Goal: Task Accomplishment & Management: Complete application form

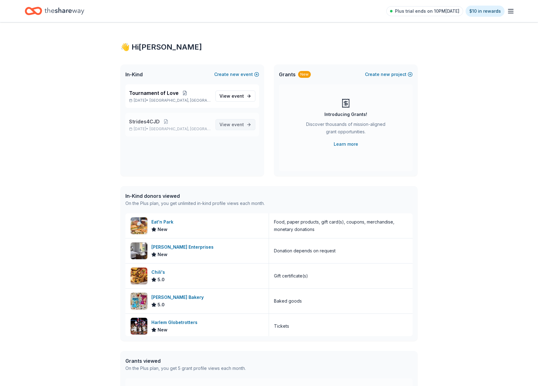
click at [229, 124] on span "View event" at bounding box center [232, 124] width 24 height 7
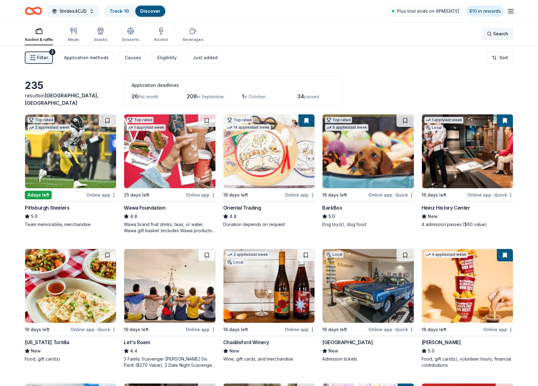
click at [490, 35] on div "Search" at bounding box center [497, 33] width 21 height 7
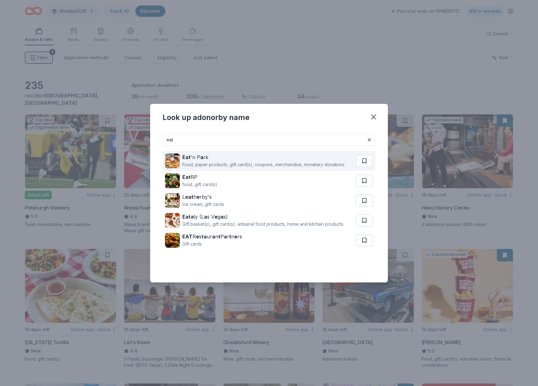
type input "eat"
click at [260, 162] on div "Food, paper products, gift card(s), coupons, merchandise, monetary donations" at bounding box center [263, 164] width 162 height 7
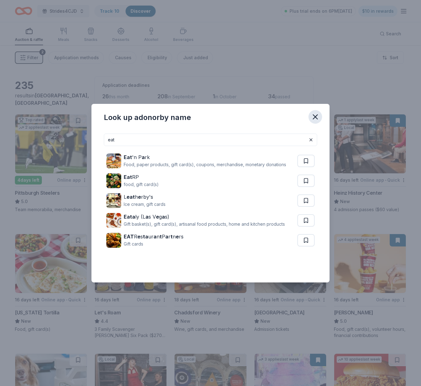
click at [313, 116] on icon "button" at bounding box center [315, 116] width 9 height 9
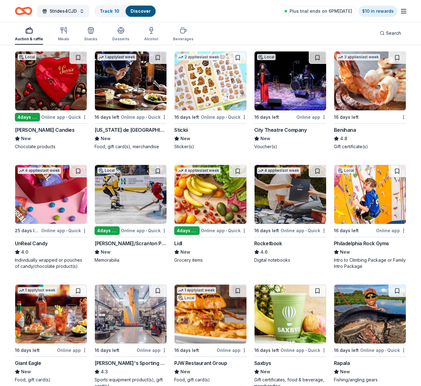
scroll to position [1852, 0]
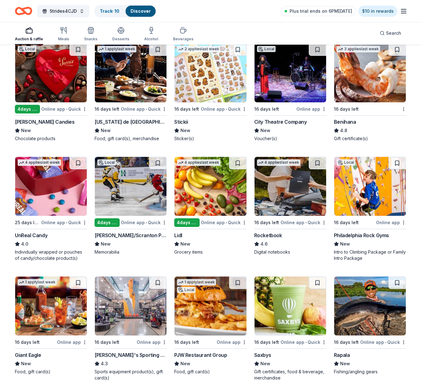
click at [42, 90] on img at bounding box center [51, 72] width 72 height 59
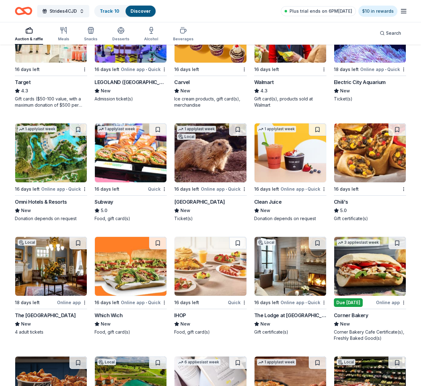
scroll to position [3061, 0]
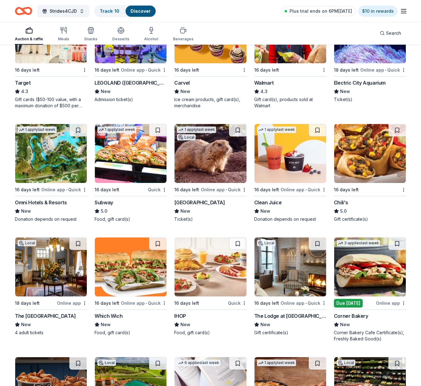
click at [40, 186] on div "16 days left" at bounding box center [27, 190] width 25 height 8
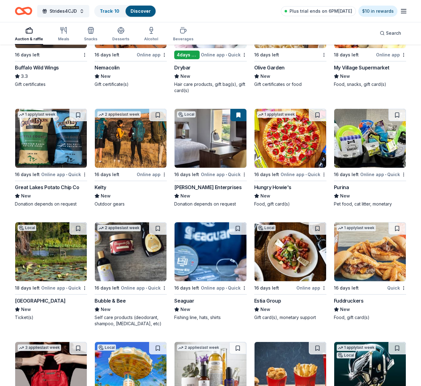
scroll to position [3433, 0]
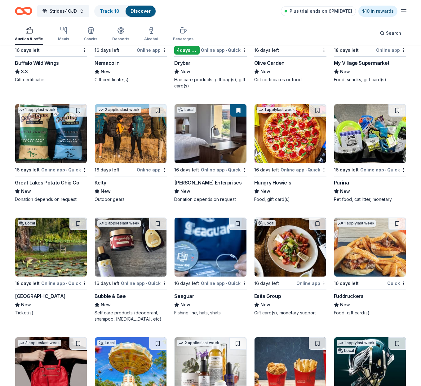
click at [124, 141] on img at bounding box center [131, 133] width 72 height 59
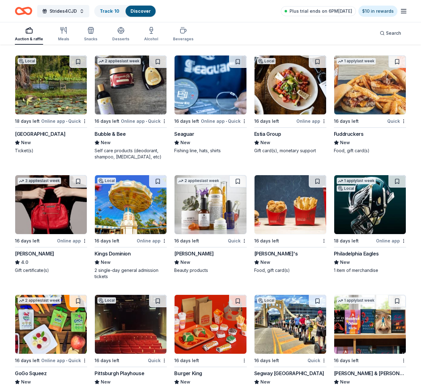
scroll to position [3596, 0]
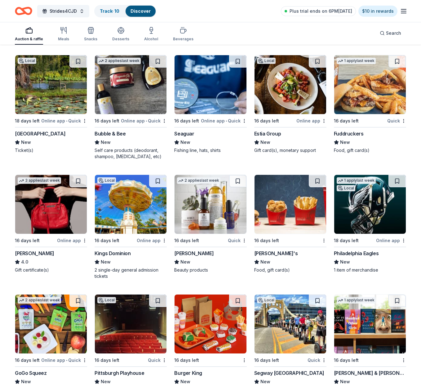
click at [278, 110] on img at bounding box center [290, 84] width 72 height 59
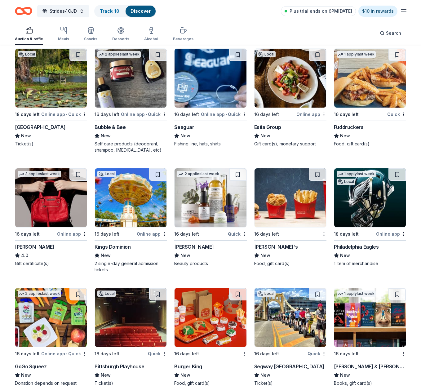
scroll to position [3602, 0]
click at [368, 101] on img at bounding box center [370, 78] width 72 height 59
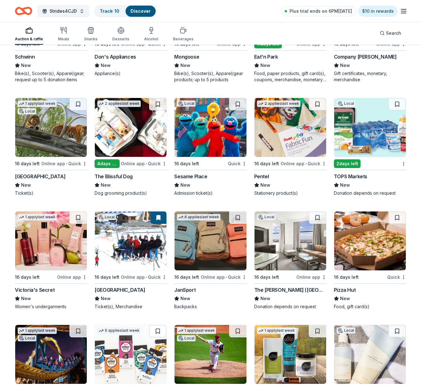
scroll to position [4145, 0]
click at [213, 143] on img at bounding box center [210, 127] width 72 height 59
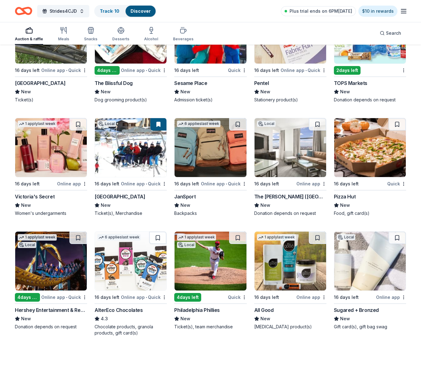
scroll to position [4237, 0]
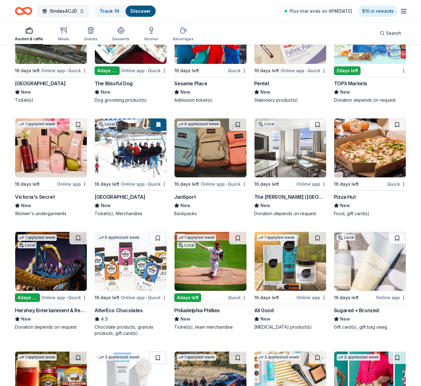
click at [199, 152] on img at bounding box center [210, 147] width 72 height 59
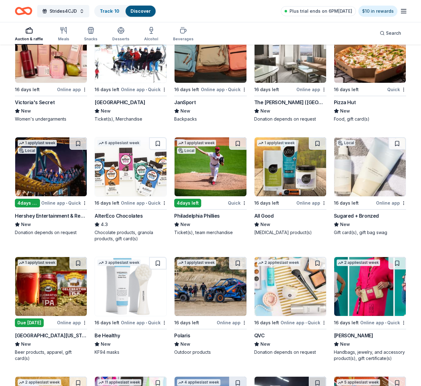
scroll to position [4334, 0]
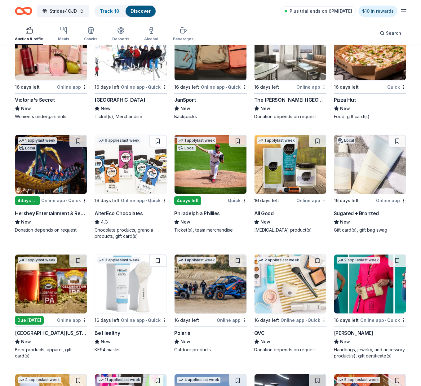
click at [131, 155] on img at bounding box center [131, 164] width 72 height 59
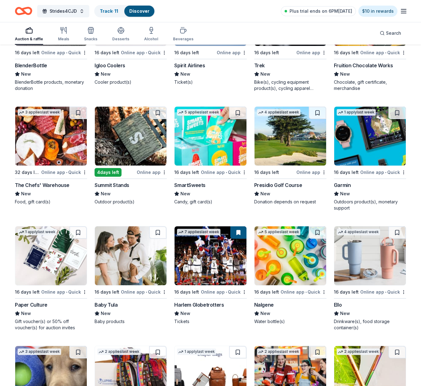
scroll to position [4722, 0]
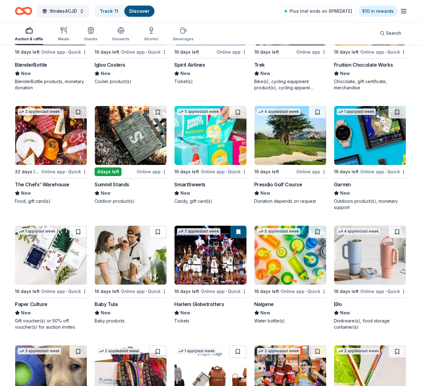
click at [47, 144] on img at bounding box center [51, 135] width 72 height 59
click at [207, 144] on img at bounding box center [210, 135] width 72 height 59
click at [285, 145] on img at bounding box center [290, 135] width 72 height 59
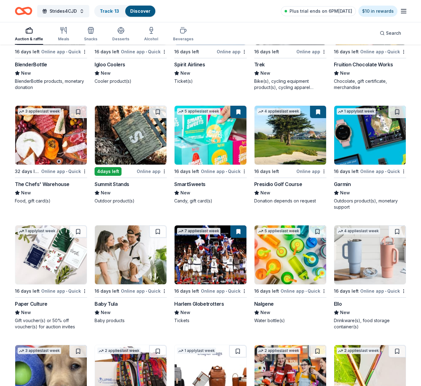
click at [363, 143] on img at bounding box center [370, 135] width 72 height 59
click at [397, 110] on button at bounding box center [396, 112] width 17 height 12
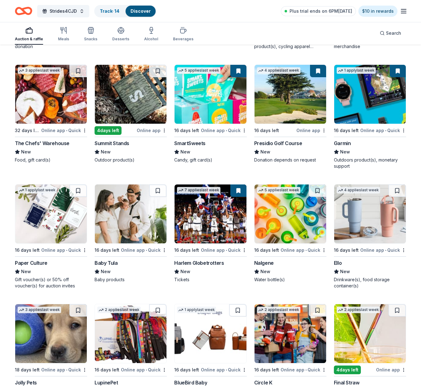
scroll to position [4763, 0]
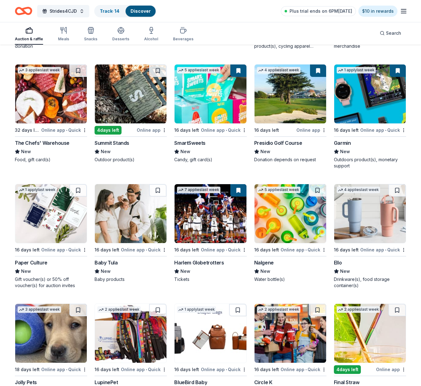
click at [300, 225] on img at bounding box center [290, 213] width 72 height 59
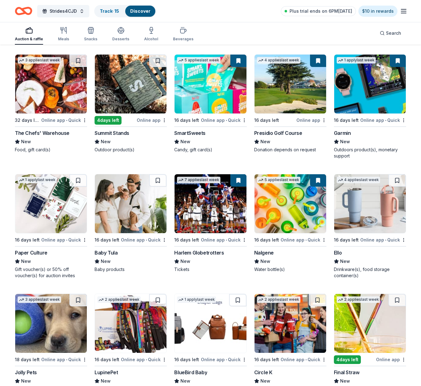
scroll to position [4786, 0]
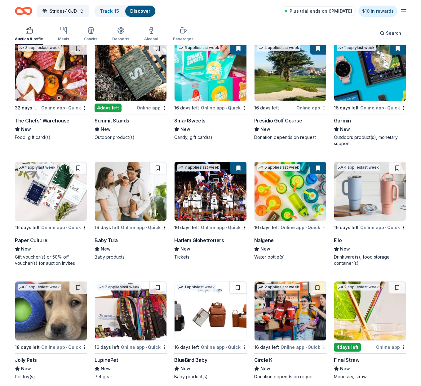
click at [373, 194] on img at bounding box center [370, 191] width 72 height 59
click at [317, 168] on button at bounding box center [318, 168] width 16 height 12
click at [278, 177] on img at bounding box center [290, 191] width 72 height 59
click at [213, 198] on img at bounding box center [210, 191] width 72 height 59
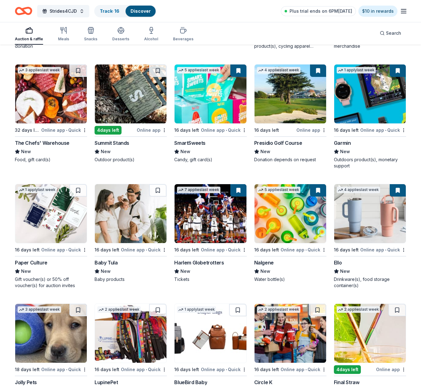
scroll to position [4761, 0]
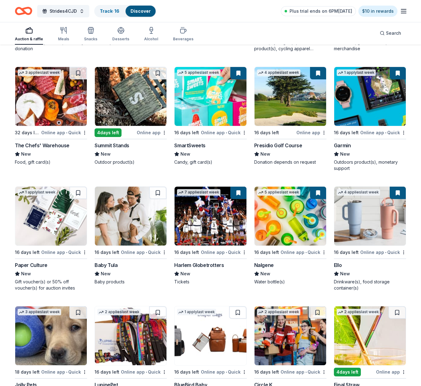
click at [383, 97] on img at bounding box center [370, 96] width 72 height 59
click at [285, 103] on img at bounding box center [290, 96] width 72 height 59
click at [220, 106] on img at bounding box center [210, 96] width 72 height 59
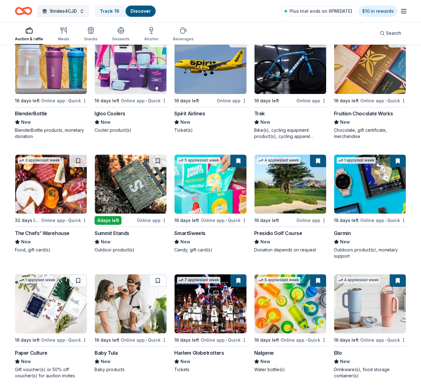
scroll to position [4666, 0]
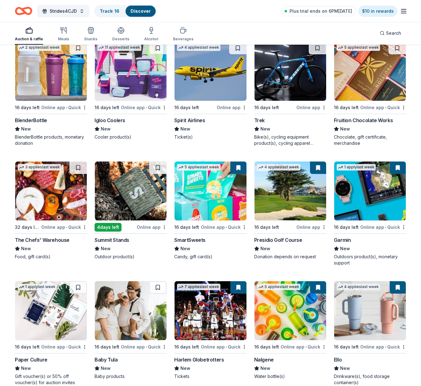
click at [134, 185] on img at bounding box center [131, 190] width 72 height 59
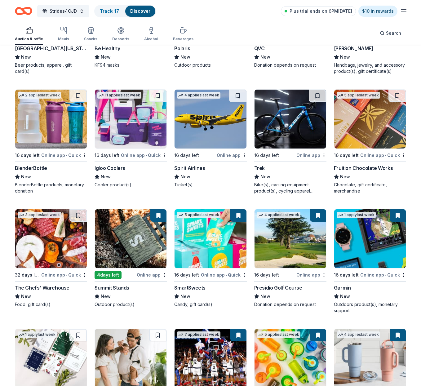
scroll to position [4618, 0]
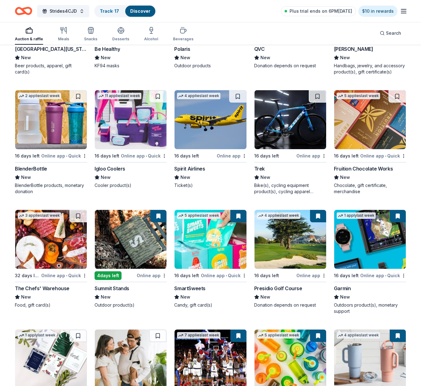
click at [368, 128] on img at bounding box center [370, 119] width 72 height 59
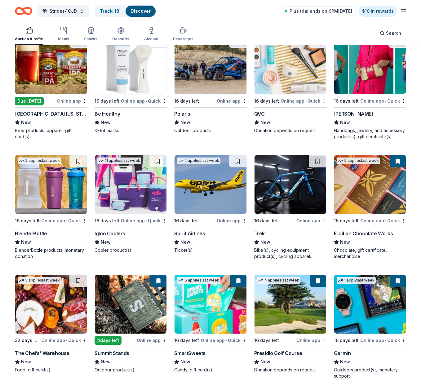
scroll to position [4552, 0]
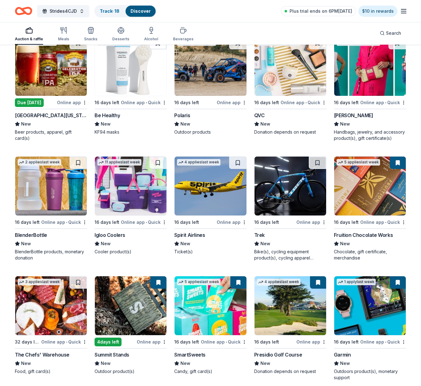
click at [125, 169] on img at bounding box center [131, 185] width 72 height 59
click at [59, 189] on img at bounding box center [51, 185] width 72 height 59
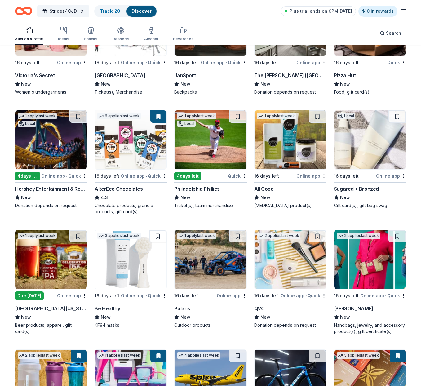
scroll to position [4358, 0]
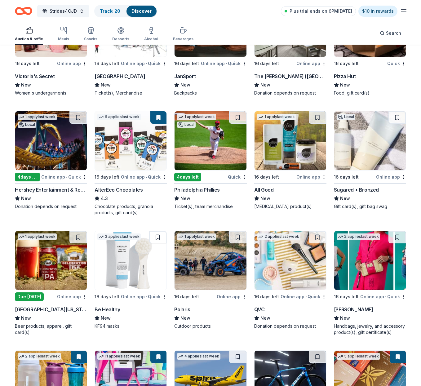
click at [135, 133] on img at bounding box center [131, 140] width 72 height 59
click at [67, 140] on img at bounding box center [51, 140] width 72 height 59
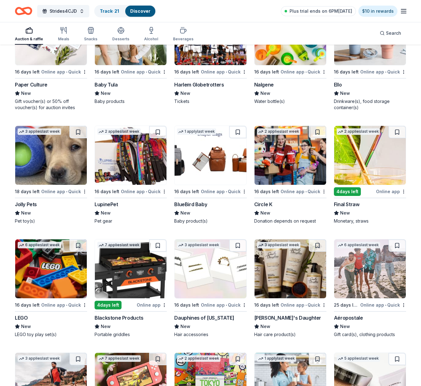
scroll to position [4942, 0]
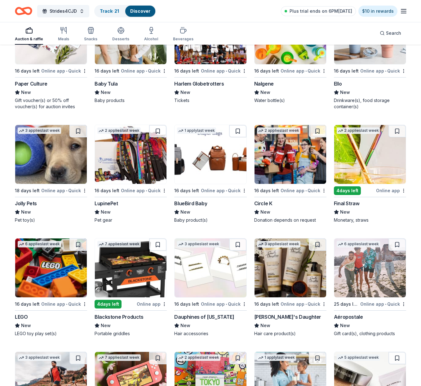
click at [69, 160] on img at bounding box center [51, 154] width 72 height 59
click at [210, 158] on img at bounding box center [210, 154] width 72 height 59
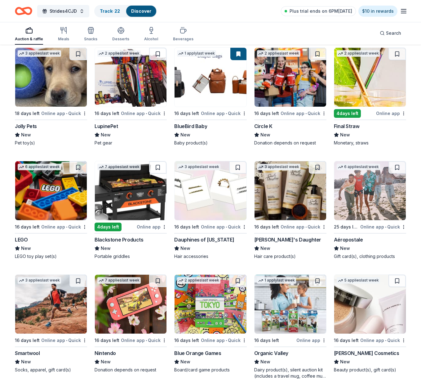
scroll to position [5022, 0]
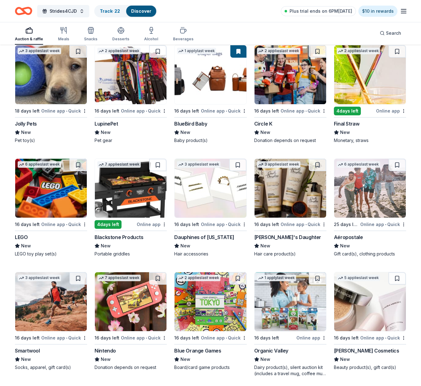
click at [51, 194] on img at bounding box center [51, 188] width 72 height 59
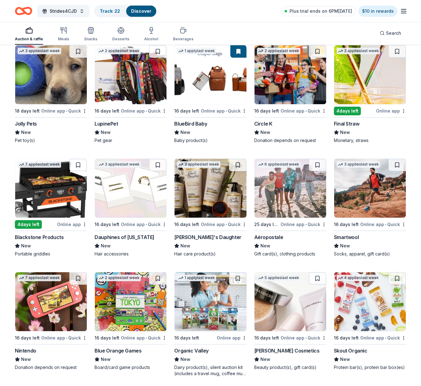
click at [55, 181] on img at bounding box center [51, 188] width 72 height 59
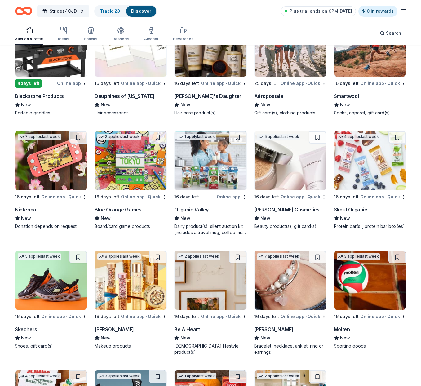
scroll to position [5163, 0]
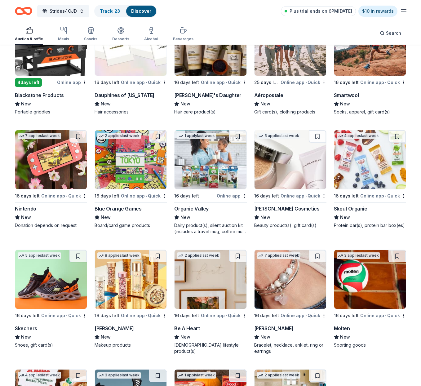
click at [60, 155] on img at bounding box center [51, 159] width 72 height 59
click at [370, 168] on img at bounding box center [370, 159] width 72 height 59
click at [62, 276] on img at bounding box center [51, 279] width 72 height 59
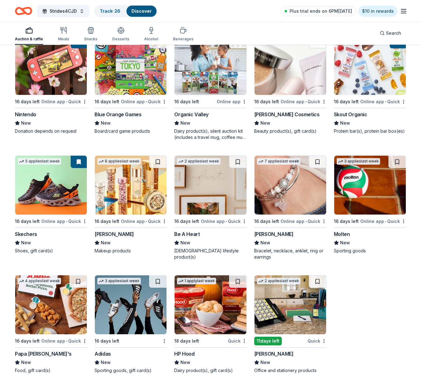
scroll to position [5258, 0]
click at [212, 190] on img at bounding box center [210, 184] width 72 height 59
click at [365, 198] on img at bounding box center [370, 184] width 72 height 59
click at [136, 310] on img at bounding box center [131, 304] width 72 height 59
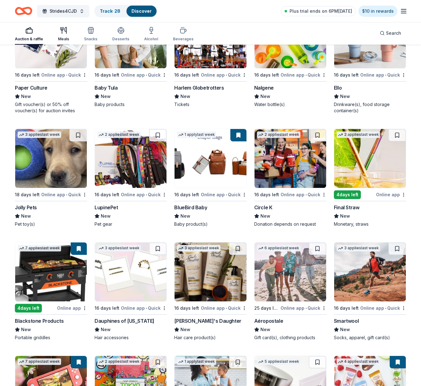
scroll to position [4937, 0]
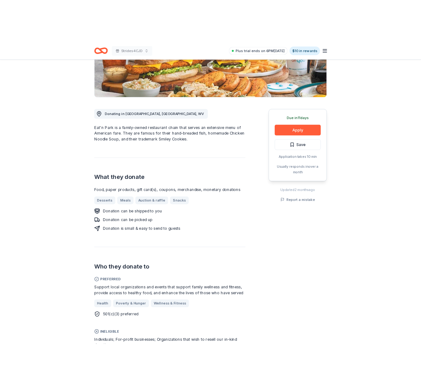
scroll to position [123, 0]
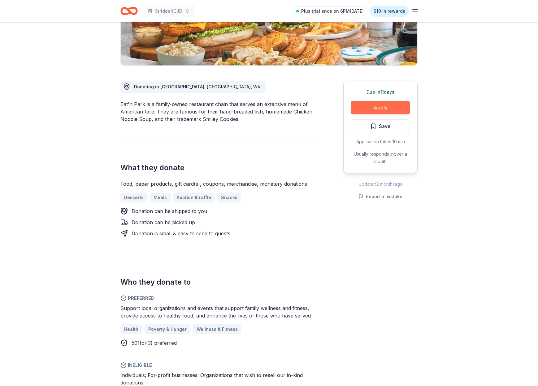
click at [378, 108] on button "Apply" at bounding box center [380, 108] width 59 height 14
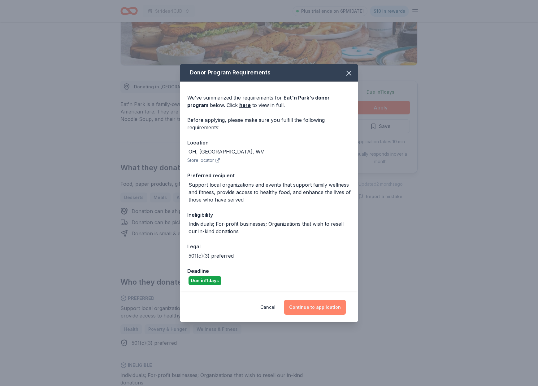
click at [322, 306] on button "Continue to application" at bounding box center [315, 306] width 62 height 15
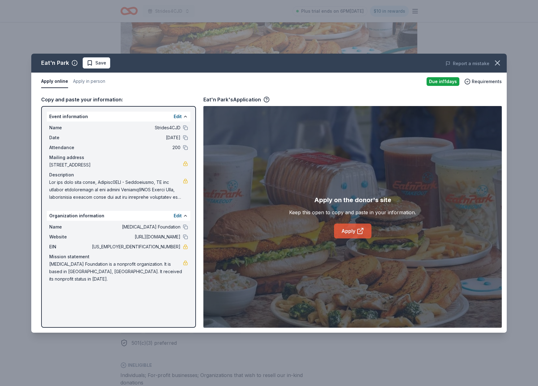
click at [355, 231] on link "Apply" at bounding box center [352, 230] width 37 height 15
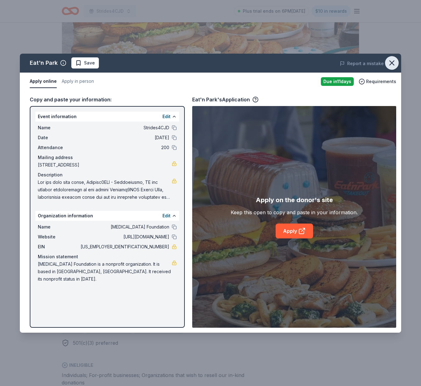
click at [391, 64] on icon "button" at bounding box center [391, 63] width 9 height 9
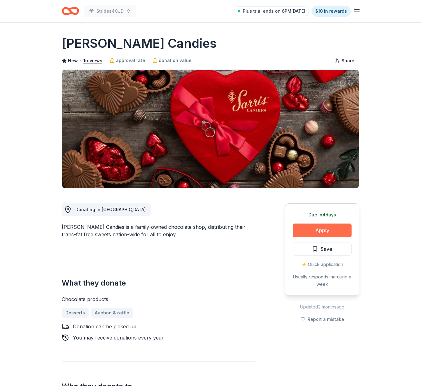
click at [319, 231] on button "Apply" at bounding box center [321, 230] width 59 height 14
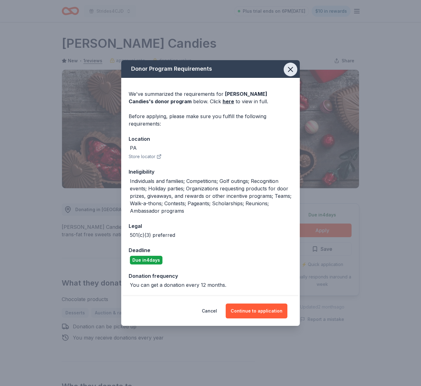
click at [290, 70] on icon "button" at bounding box center [290, 69] width 4 height 4
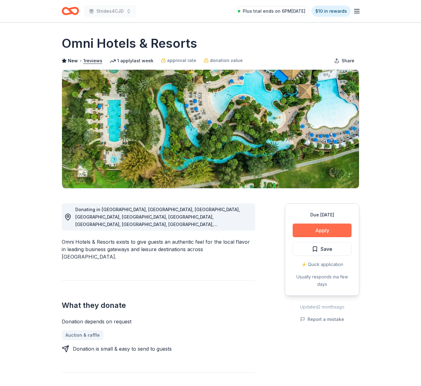
click at [313, 231] on button "Apply" at bounding box center [321, 230] width 59 height 14
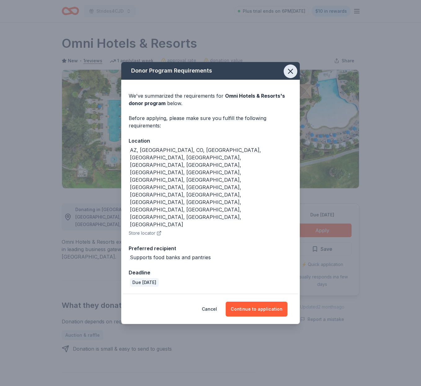
click at [292, 73] on icon "button" at bounding box center [290, 71] width 4 height 4
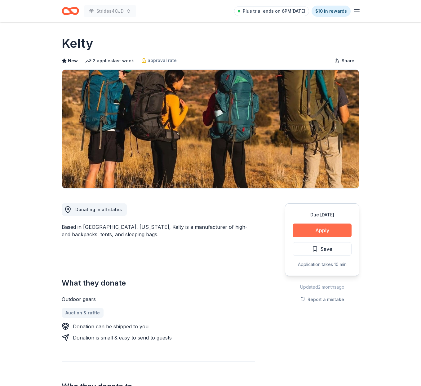
click at [316, 230] on button "Apply" at bounding box center [321, 230] width 59 height 14
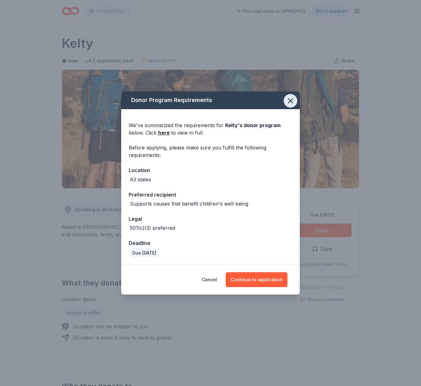
click at [290, 102] on icon "button" at bounding box center [290, 100] width 9 height 9
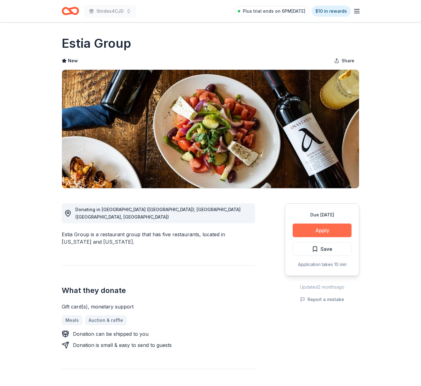
click at [318, 226] on button "Apply" at bounding box center [321, 230] width 59 height 14
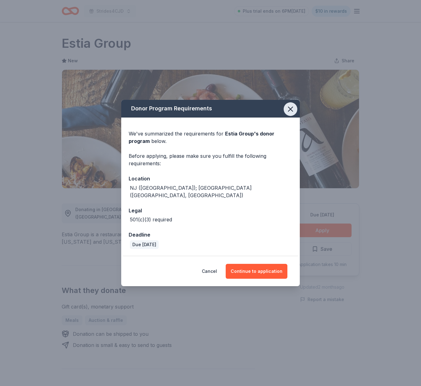
click at [290, 112] on icon "button" at bounding box center [290, 109] width 9 height 9
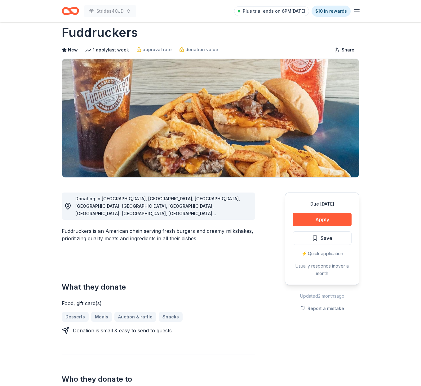
scroll to position [11, 0]
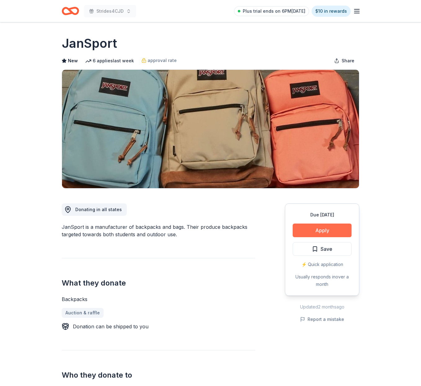
click at [324, 228] on button "Apply" at bounding box center [321, 230] width 59 height 14
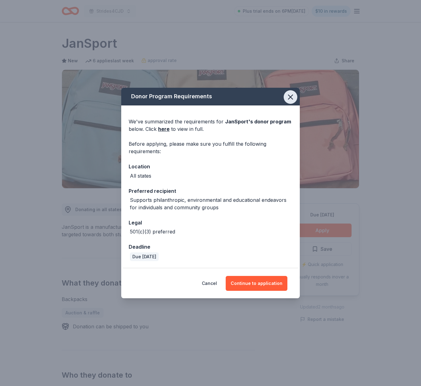
click at [290, 97] on icon "button" at bounding box center [290, 97] width 4 height 4
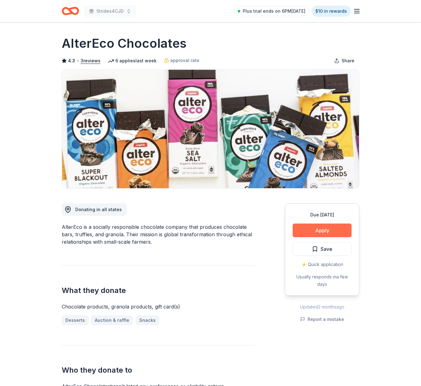
click at [319, 230] on button "Apply" at bounding box center [321, 230] width 59 height 14
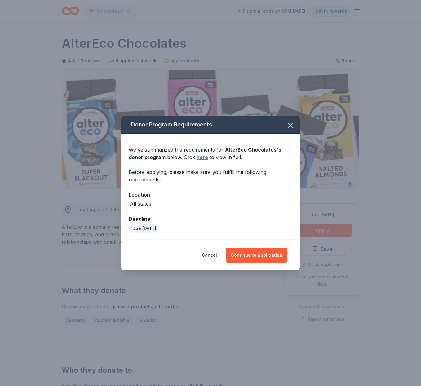
click at [200, 158] on link "here" at bounding box center [201, 156] width 11 height 7
click at [255, 253] on button "Continue to application" at bounding box center [256, 254] width 62 height 15
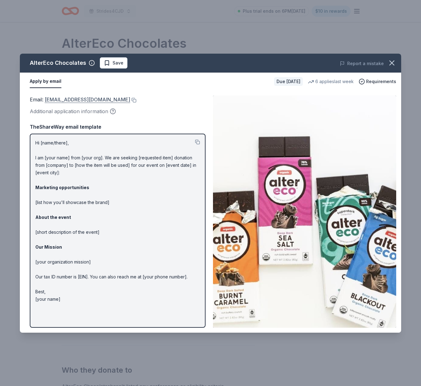
click at [70, 98] on link "shop@alterecofoods.com" at bounding box center [87, 99] width 85 height 8
click at [106, 62] on span "Save" at bounding box center [114, 62] width 20 height 7
click at [394, 62] on icon "button" at bounding box center [391, 63] width 9 height 9
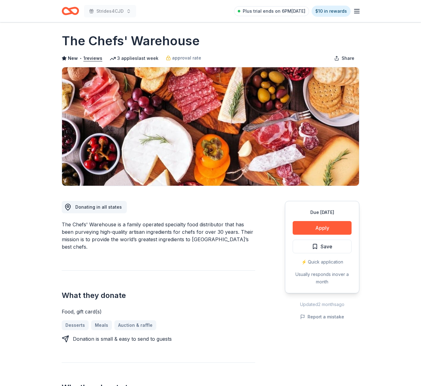
scroll to position [3, 0]
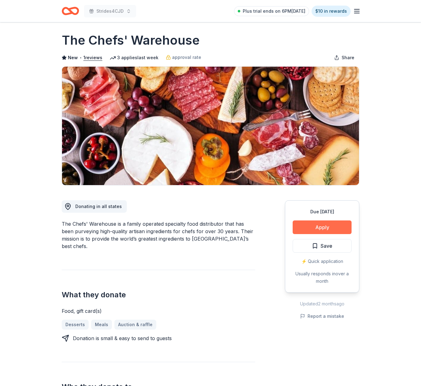
click at [321, 227] on button "Apply" at bounding box center [321, 227] width 59 height 14
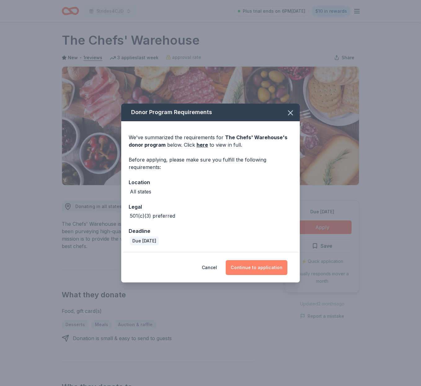
click at [252, 265] on button "Continue to application" at bounding box center [256, 267] width 62 height 15
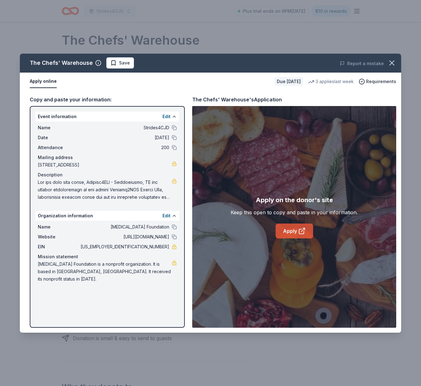
click at [293, 230] on link "Apply" at bounding box center [293, 230] width 37 height 15
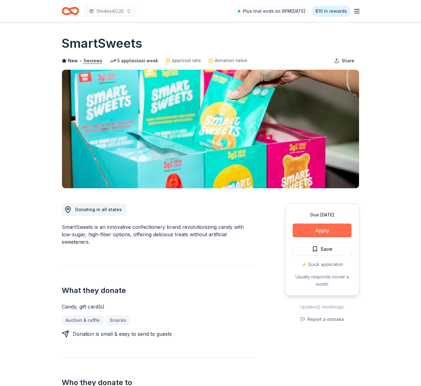
click at [323, 230] on button "Apply" at bounding box center [321, 230] width 59 height 14
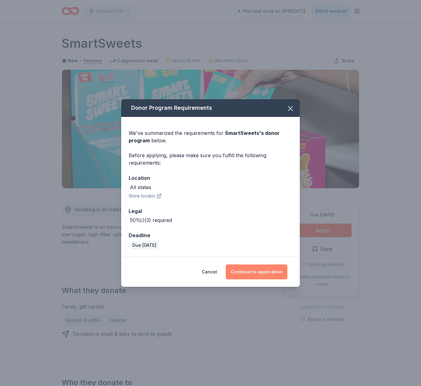
drag, startPoint x: 247, startPoint y: 269, endPoint x: 248, endPoint y: 266, distance: 3.3
click at [247, 269] on button "Continue to application" at bounding box center [256, 271] width 62 height 15
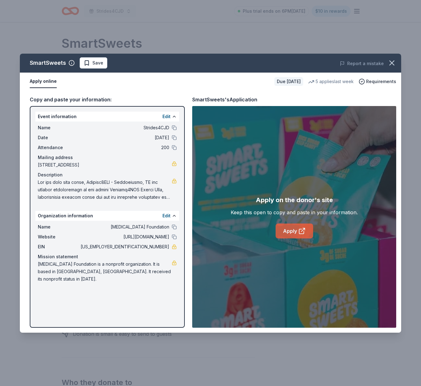
click at [290, 231] on link "Apply" at bounding box center [293, 230] width 37 height 15
click at [86, 63] on span "Save" at bounding box center [94, 62] width 20 height 7
click at [392, 64] on icon "button" at bounding box center [391, 63] width 4 height 4
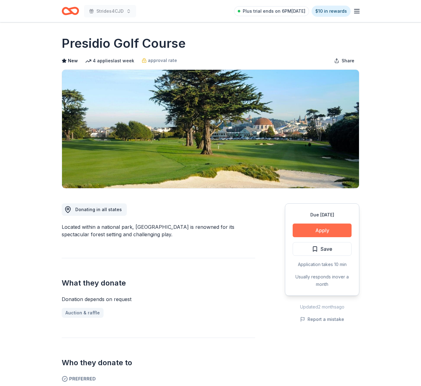
click at [321, 229] on button "Apply" at bounding box center [321, 230] width 59 height 14
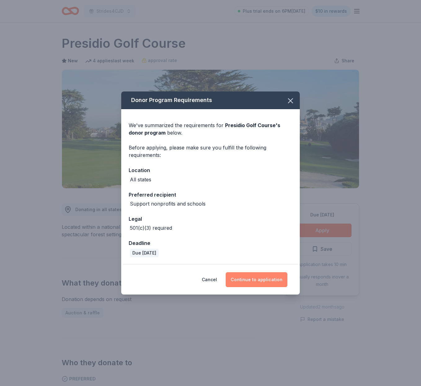
click at [253, 277] on button "Continue to application" at bounding box center [256, 279] width 62 height 15
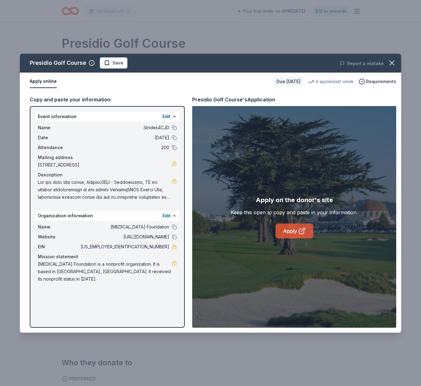
click at [288, 229] on link "Apply" at bounding box center [293, 230] width 37 height 15
click at [391, 62] on icon "button" at bounding box center [391, 63] width 4 height 4
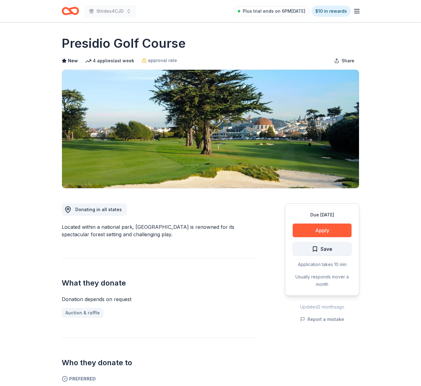
click at [313, 248] on span "Save" at bounding box center [322, 249] width 20 height 8
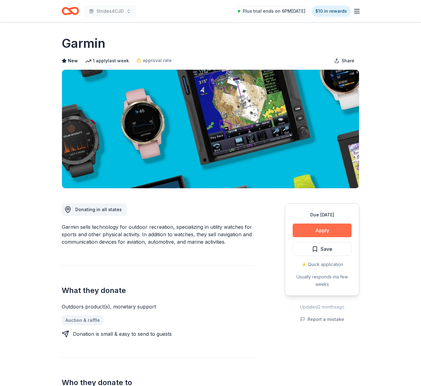
click at [318, 229] on button "Apply" at bounding box center [321, 230] width 59 height 14
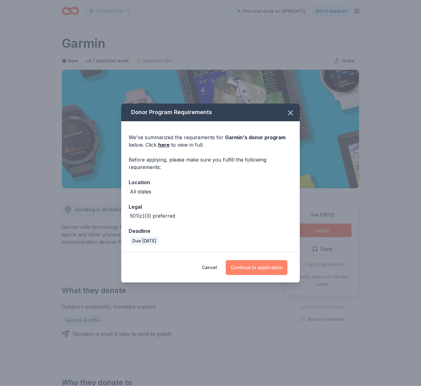
click at [256, 267] on button "Continue to application" at bounding box center [256, 267] width 62 height 15
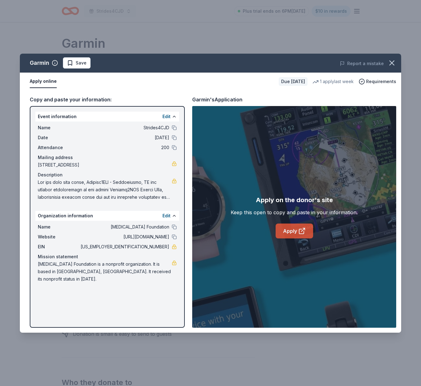
click at [291, 230] on link "Apply" at bounding box center [293, 230] width 37 height 15
click at [392, 62] on icon "button" at bounding box center [391, 63] width 4 height 4
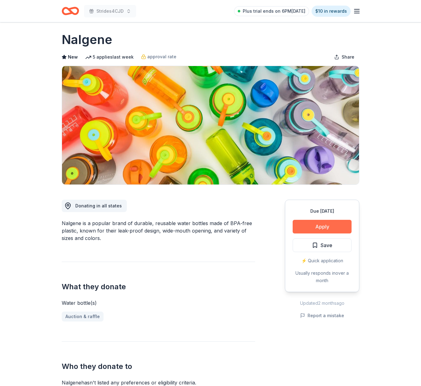
scroll to position [4, 0]
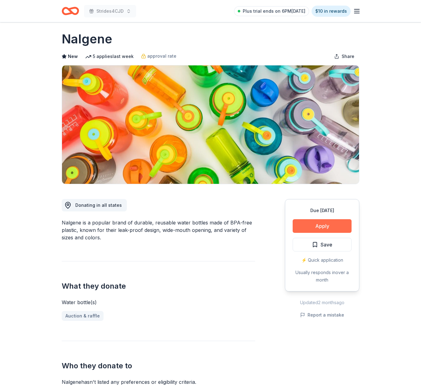
click at [312, 227] on button "Apply" at bounding box center [321, 226] width 59 height 14
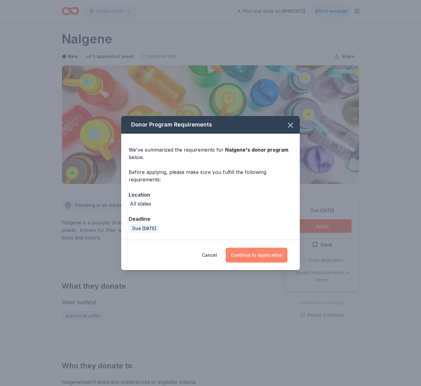
click at [255, 255] on button "Continue to application" at bounding box center [256, 254] width 62 height 15
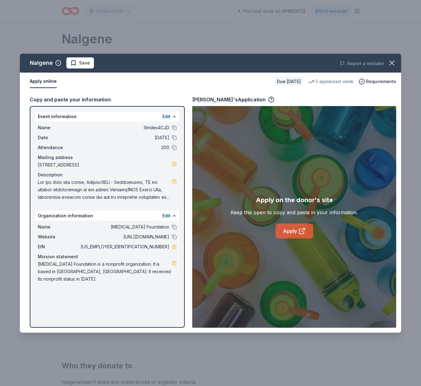
click at [291, 230] on link "Apply" at bounding box center [293, 230] width 37 height 15
click at [76, 60] on span "Save" at bounding box center [80, 62] width 20 height 7
click at [394, 64] on icon "button" at bounding box center [391, 63] width 9 height 9
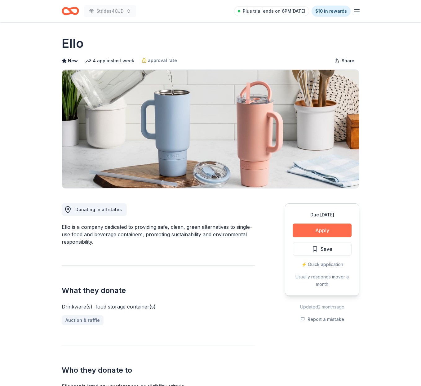
click at [318, 230] on button "Apply" at bounding box center [321, 230] width 59 height 14
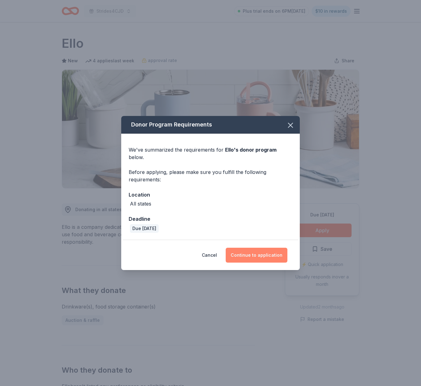
click at [253, 250] on button "Continue to application" at bounding box center [256, 254] width 62 height 15
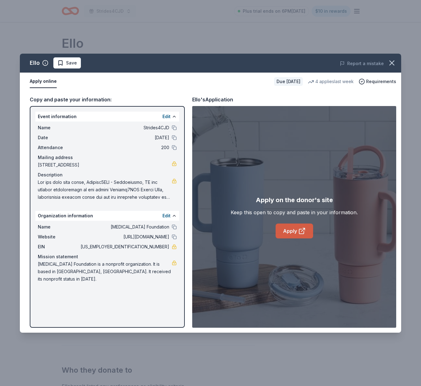
click at [290, 230] on link "Apply" at bounding box center [293, 230] width 37 height 15
click at [70, 65] on span "Save" at bounding box center [71, 62] width 11 height 7
click at [393, 62] on icon "button" at bounding box center [391, 63] width 4 height 4
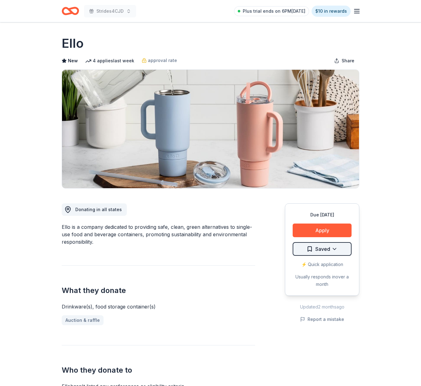
click at [334, 248] on html "Strides4CJD Plus trial ends on 6PM, 8/24 $10 in rewards Due in 16 days Share El…" at bounding box center [210, 193] width 421 height 386
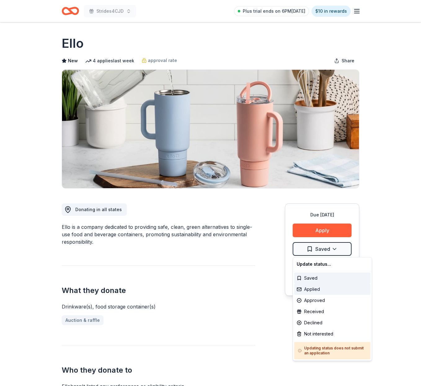
click at [314, 286] on div "Applied" at bounding box center [332, 288] width 76 height 11
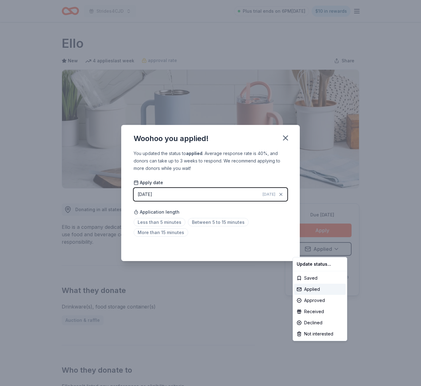
click at [283, 135] on html "Strides4CJD Plus trial ends on 6PM, 8/24 $10 in rewards Due in 16 days Share El…" at bounding box center [210, 193] width 421 height 386
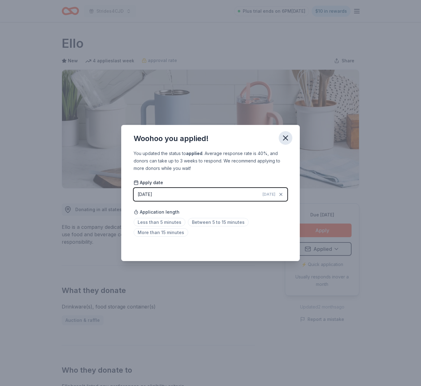
click at [286, 137] on icon "button" at bounding box center [285, 138] width 4 height 4
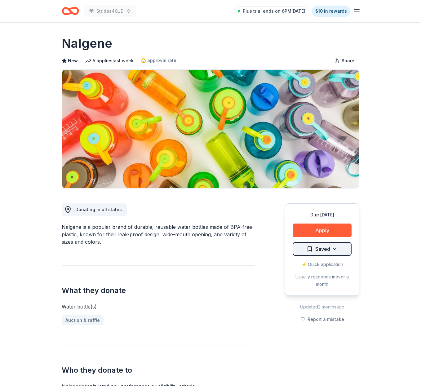
click at [334, 247] on html "Strides4CJD Plus trial ends on 6PM[DATE] $10 in rewards Due [DATE] Share Nalgen…" at bounding box center [210, 193] width 421 height 386
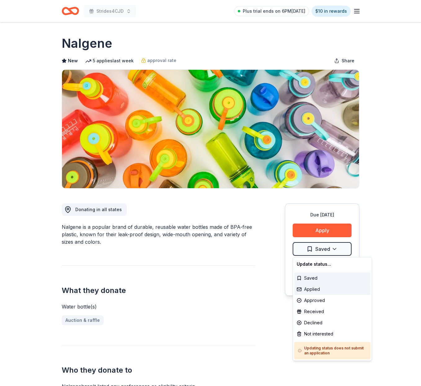
click at [309, 287] on div "Applied" at bounding box center [332, 288] width 76 height 11
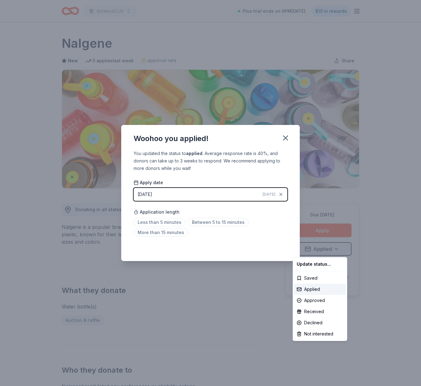
click at [285, 138] on html "Strides4CJD Plus trial ends on 6PM[DATE] $10 in rewards Due [DATE] Share Nalgen…" at bounding box center [210, 193] width 421 height 386
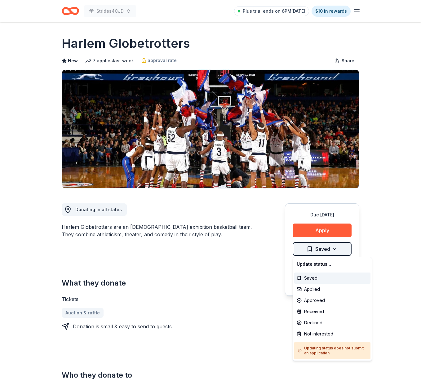
click at [334, 248] on html "Strides4CJD Plus trial ends on 6PM, 8/24 $10 in rewards Due in 16 days Share Ha…" at bounding box center [210, 193] width 421 height 386
click at [309, 287] on div "Applied" at bounding box center [332, 288] width 76 height 11
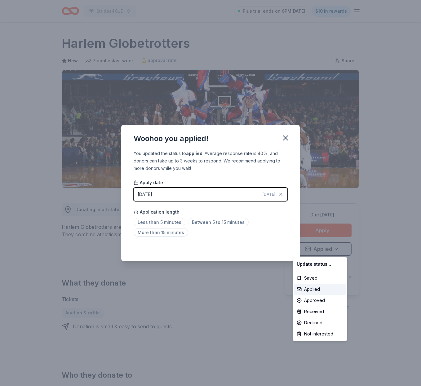
click at [286, 138] on html "Strides4CJD Plus trial ends on 6PM, 8/24 $10 in rewards Due in 16 days Share Ha…" at bounding box center [210, 193] width 421 height 386
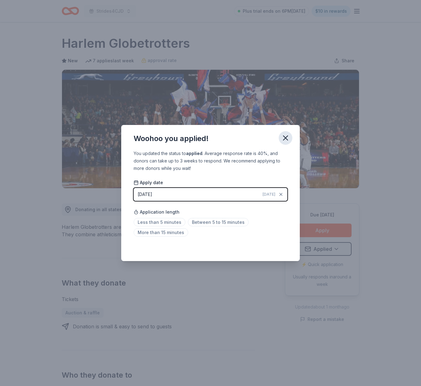
click at [285, 135] on icon "button" at bounding box center [285, 137] width 9 height 9
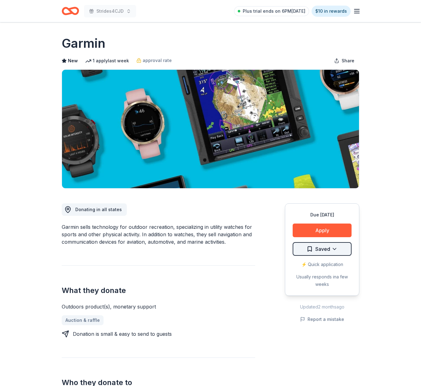
click at [331, 248] on html "Strides4CJD Plus trial ends on 6PM[DATE] $10 in rewards Due [DATE] Share Garmin…" at bounding box center [210, 193] width 421 height 386
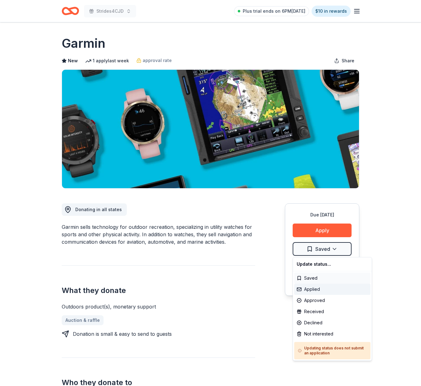
drag, startPoint x: 314, startPoint y: 287, endPoint x: 313, endPoint y: 280, distance: 7.1
click at [313, 287] on div "Applied" at bounding box center [332, 288] width 76 height 11
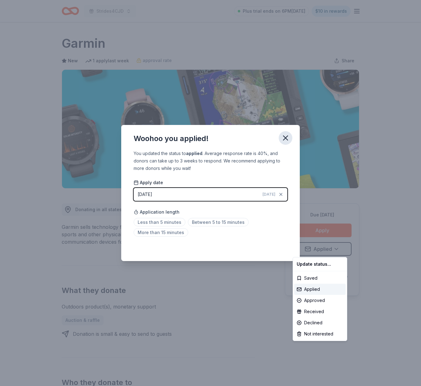
drag, startPoint x: 286, startPoint y: 138, endPoint x: 283, endPoint y: 136, distance: 3.7
click at [285, 138] on html "Strides4CJD Plus trial ends on 6PM[DATE] $10 in rewards Due [DATE] Share Garmin…" at bounding box center [210, 193] width 421 height 386
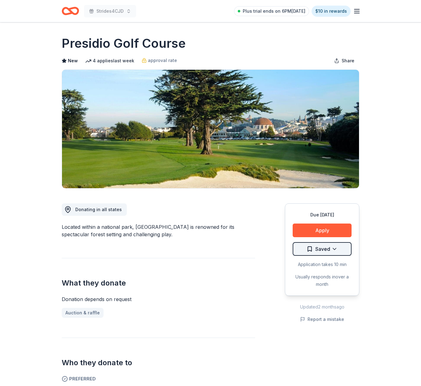
click at [335, 247] on html "Strides4CJD Plus trial ends on 6PM[DATE] $10 in rewards Due [DATE] Share Presid…" at bounding box center [210, 193] width 421 height 386
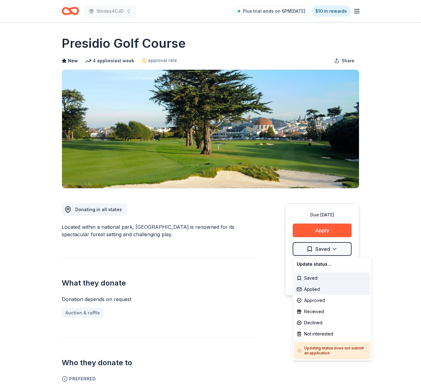
click at [312, 286] on div "Applied" at bounding box center [332, 288] width 76 height 11
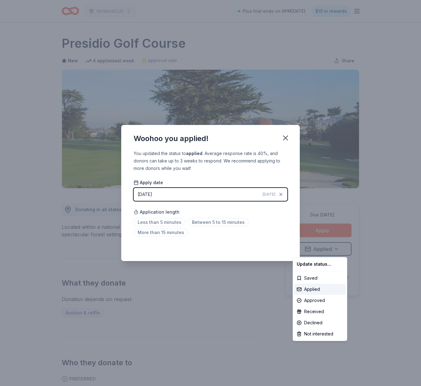
click at [287, 138] on html "Strides4CJD Plus trial ends on 6PM[DATE] $10 in rewards Due [DATE] Share Presid…" at bounding box center [210, 193] width 421 height 386
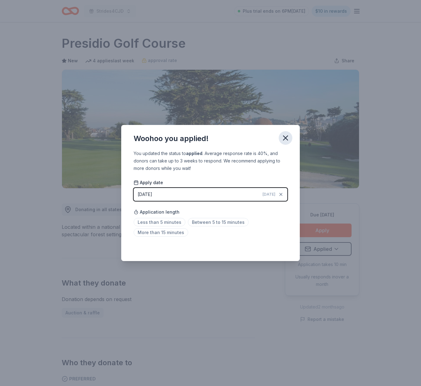
click at [286, 138] on icon "button" at bounding box center [285, 138] width 4 height 4
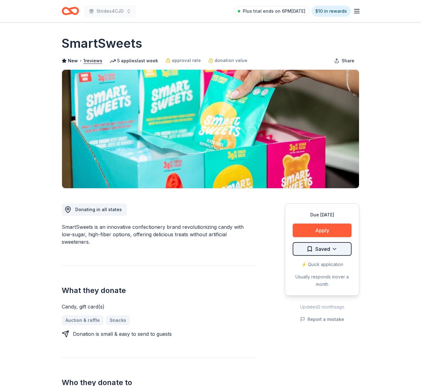
click at [333, 249] on html "Strides4CJD Plus trial ends on 6PM, 8/24 $10 in rewards Due in 16 days Share Sm…" at bounding box center [210, 193] width 421 height 386
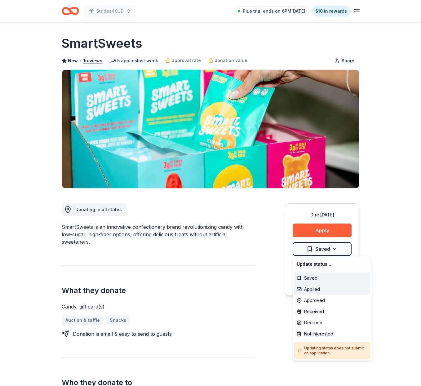
click at [312, 289] on div "Applied" at bounding box center [332, 288] width 76 height 11
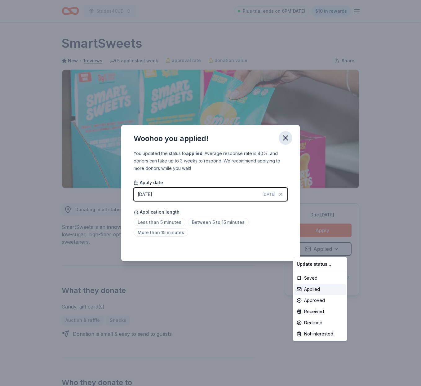
click at [285, 136] on html "Strides4CJD Plus trial ends on 6PM, 8/24 $10 in rewards Due in 16 days Share Sm…" at bounding box center [210, 193] width 421 height 386
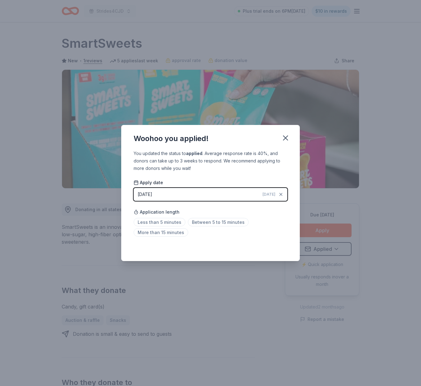
drag, startPoint x: 283, startPoint y: 136, endPoint x: 274, endPoint y: 128, distance: 11.8
click at [283, 136] on icon "button" at bounding box center [285, 137] width 9 height 9
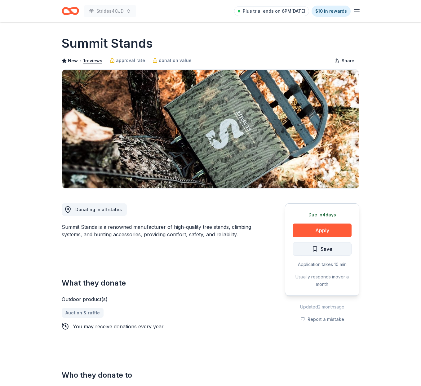
click at [316, 248] on span "Save" at bounding box center [322, 249] width 20 height 8
click at [334, 246] on html "Strides4CJD Plus trial ends on 6PM[DATE] $10 in rewards Due [DATE] Share Summit…" at bounding box center [210, 193] width 421 height 386
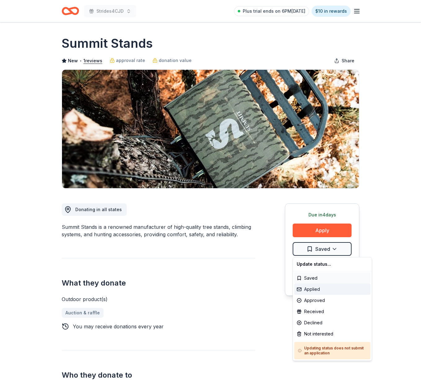
drag, startPoint x: 309, startPoint y: 287, endPoint x: 309, endPoint y: 280, distance: 7.1
click at [309, 287] on div "Applied" at bounding box center [332, 288] width 76 height 11
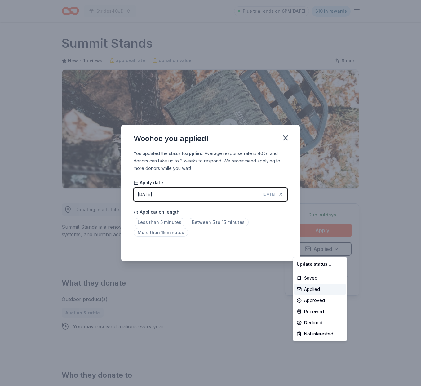
click at [285, 137] on html "Strides4CJD Plus trial ends on 6PM[DATE] $10 in rewards Due [DATE] Share Summit…" at bounding box center [210, 193] width 421 height 386
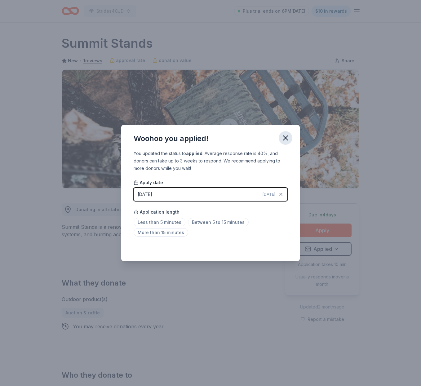
click at [283, 136] on icon "button" at bounding box center [285, 137] width 9 height 9
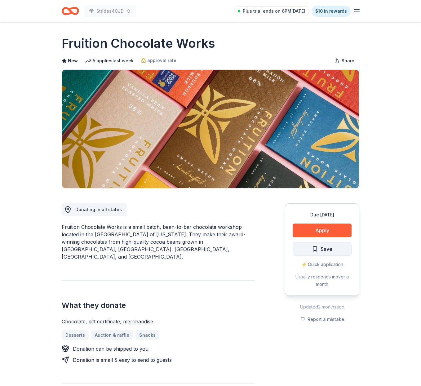
click at [321, 249] on span "Save" at bounding box center [326, 249] width 12 height 8
click at [337, 249] on html "Strides4CJD Plus trial ends on 6PM[DATE] $10 in rewards Due [DATE] Share Fruiti…" at bounding box center [210, 193] width 421 height 386
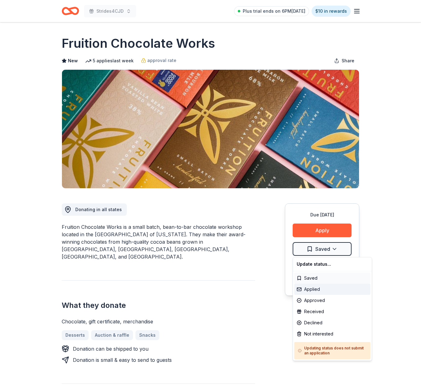
drag, startPoint x: 314, startPoint y: 287, endPoint x: 312, endPoint y: 281, distance: 6.7
click at [314, 287] on div "Applied" at bounding box center [332, 288] width 76 height 11
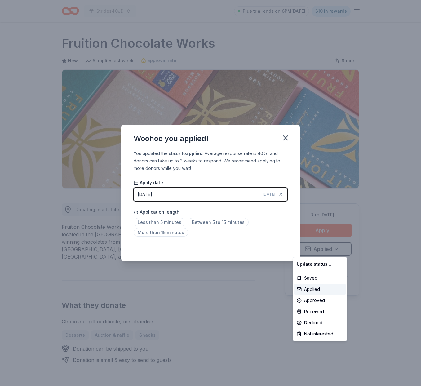
click at [286, 138] on html "Strides4CJD Plus trial ends on 6PM[DATE] $10 in rewards Due [DATE] Share Fruiti…" at bounding box center [210, 193] width 421 height 386
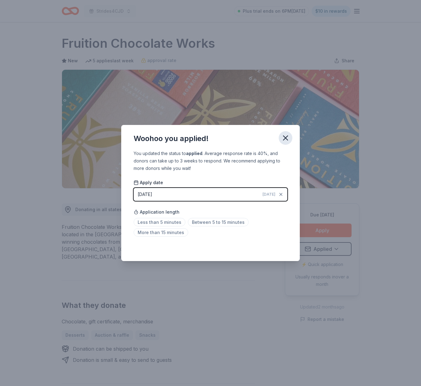
click at [285, 136] on icon "button" at bounding box center [285, 137] width 9 height 9
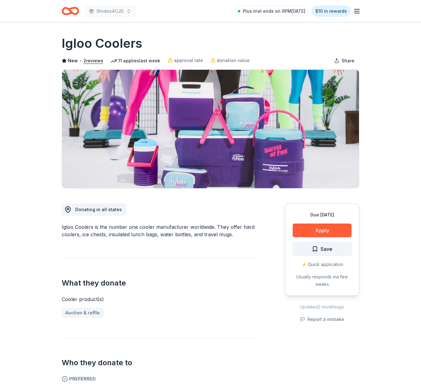
click at [335, 249] on button "Save" at bounding box center [321, 249] width 59 height 14
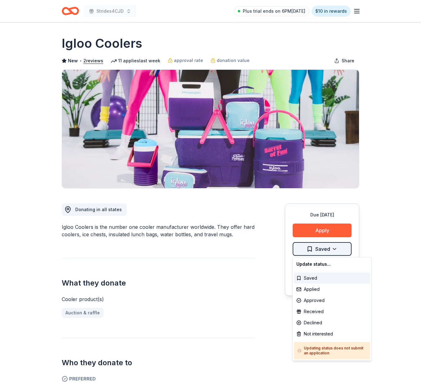
click at [334, 249] on html "Strides4CJD Plus trial ends on 6PM[DATE] $10 in rewards Due [DATE] Share Igloo …" at bounding box center [210, 193] width 421 height 386
click at [312, 288] on div "Applied" at bounding box center [332, 288] width 76 height 11
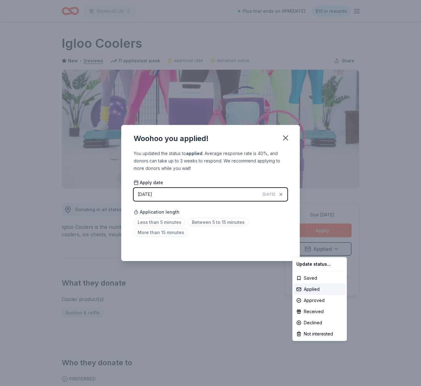
click at [285, 138] on html "Strides4CJD Plus trial ends on 6PM[DATE] $10 in rewards Due [DATE] Share Igloo …" at bounding box center [210, 193] width 421 height 386
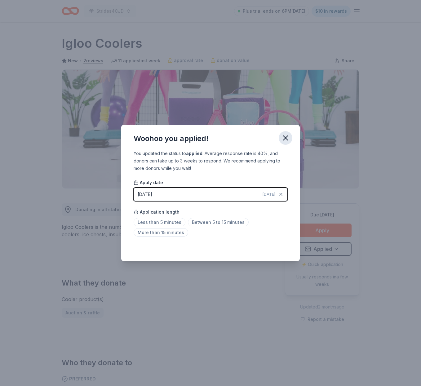
click at [286, 138] on icon "button" at bounding box center [285, 138] width 4 height 4
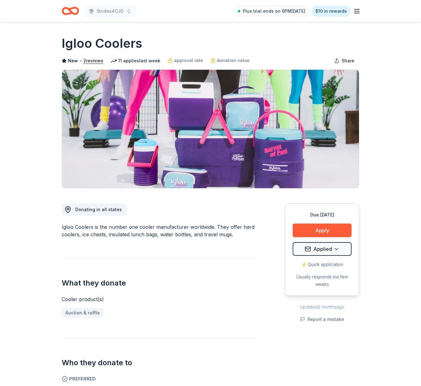
scroll to position [0, 0]
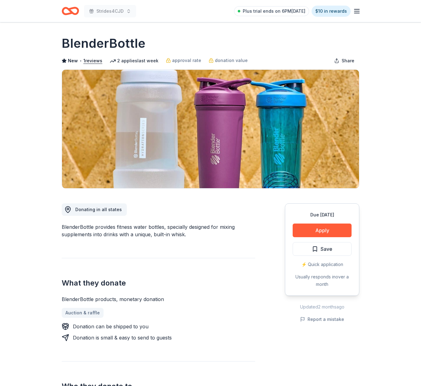
click at [341, 250] on button "Save" at bounding box center [321, 249] width 59 height 14
click at [334, 249] on html "Strides4CJD Plus trial ends on 6PM, 8/24 $10 in rewards Due in 16 days Share Bl…" at bounding box center [210, 193] width 421 height 386
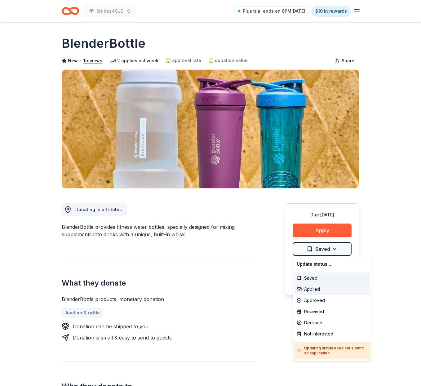
click at [313, 288] on div "Applied" at bounding box center [332, 288] width 76 height 11
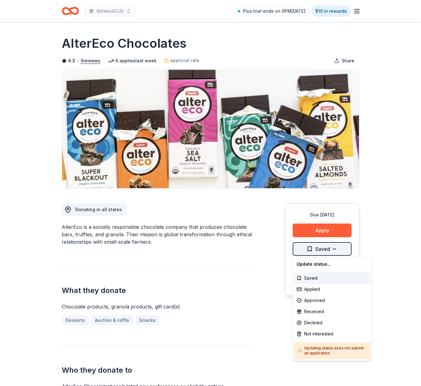
click at [334, 249] on html "Strides4CJD Plus trial ends on 6PM[DATE] $10 in rewards Due [DATE] Share AlterE…" at bounding box center [210, 193] width 421 height 386
click at [314, 287] on div "Applied" at bounding box center [332, 288] width 76 height 11
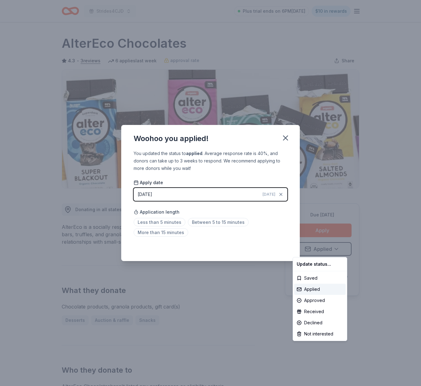
click at [285, 138] on html "Strides4CJD Plus trial ends on 6PM[DATE] $10 in rewards Due [DATE] Share AlterE…" at bounding box center [210, 193] width 421 height 386
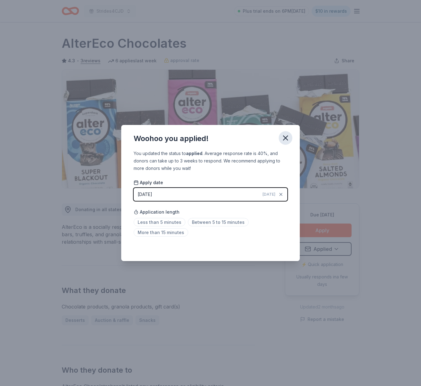
click at [284, 138] on icon "button" at bounding box center [285, 137] width 9 height 9
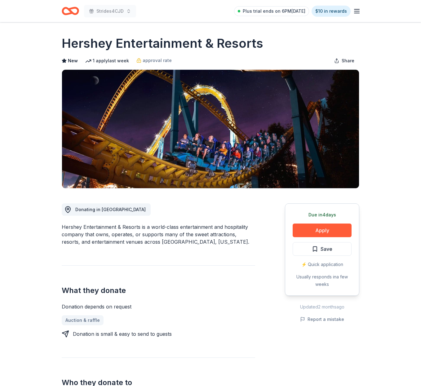
click at [343, 247] on button "Save" at bounding box center [321, 249] width 59 height 14
click at [335, 248] on html "Strides4CJD Plus trial ends on 6PM, 8/24 $10 in rewards Due in 4 days Share Her…" at bounding box center [210, 193] width 421 height 386
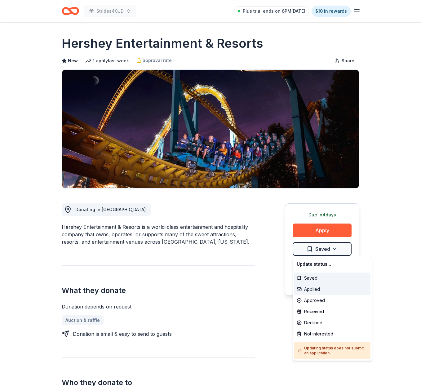
click at [317, 288] on div "Applied" at bounding box center [332, 288] width 76 height 11
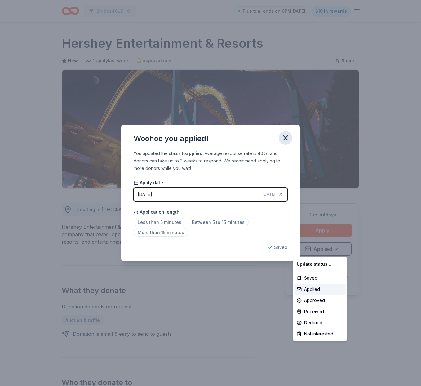
click at [285, 135] on html "Strides4CJD Plus trial ends on 6PM, 8/24 $10 in rewards Due in 4 days Share Her…" at bounding box center [210, 193] width 421 height 386
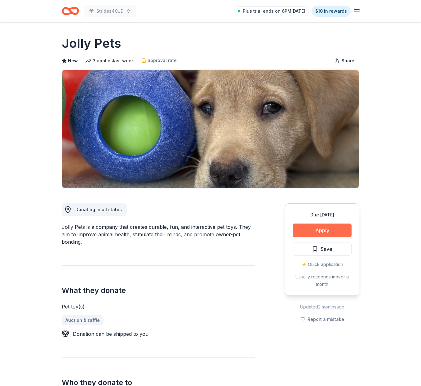
click at [321, 230] on button "Apply" at bounding box center [321, 230] width 59 height 14
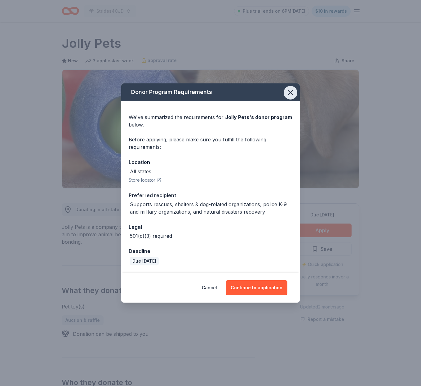
click at [289, 95] on icon "button" at bounding box center [290, 92] width 9 height 9
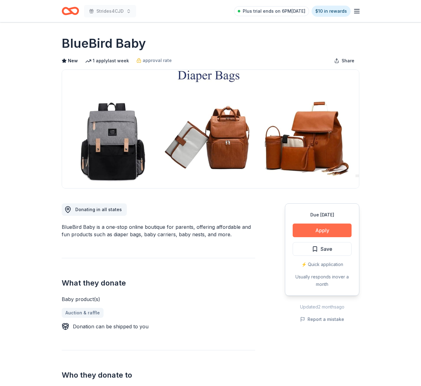
click at [319, 231] on button "Apply" at bounding box center [321, 230] width 59 height 14
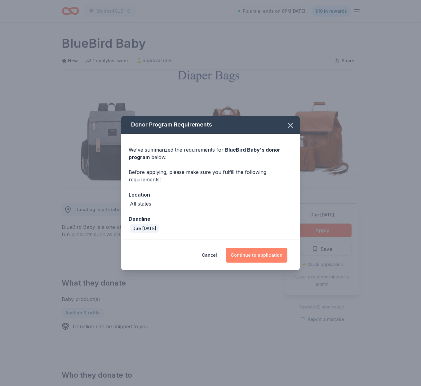
click at [255, 256] on button "Continue to application" at bounding box center [256, 254] width 62 height 15
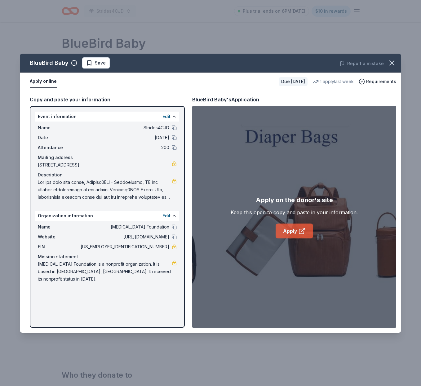
click at [292, 227] on link "Apply" at bounding box center [293, 230] width 37 height 15
click at [100, 61] on span "Save" at bounding box center [100, 62] width 11 height 7
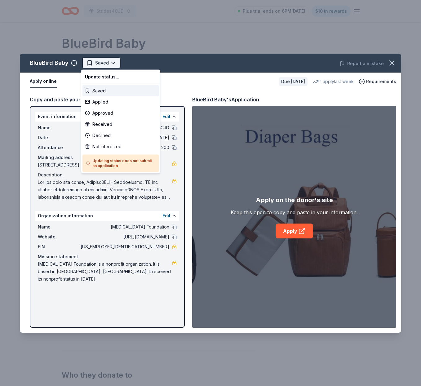
click at [112, 62] on html "Strides4CJD Plus trial ends on 6PM, 8/24 $10 in rewards Due in 16 days Share Bl…" at bounding box center [210, 193] width 421 height 386
click at [102, 101] on div "Applied" at bounding box center [120, 101] width 76 height 11
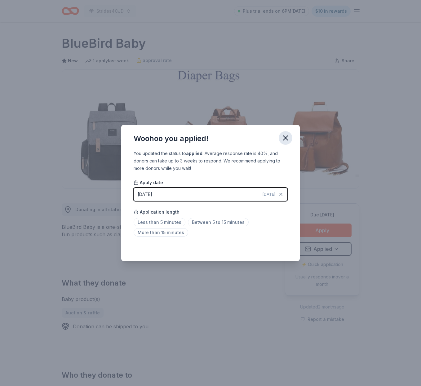
drag, startPoint x: 286, startPoint y: 137, endPoint x: 283, endPoint y: 134, distance: 4.8
click at [286, 137] on icon "button" at bounding box center [285, 138] width 4 height 4
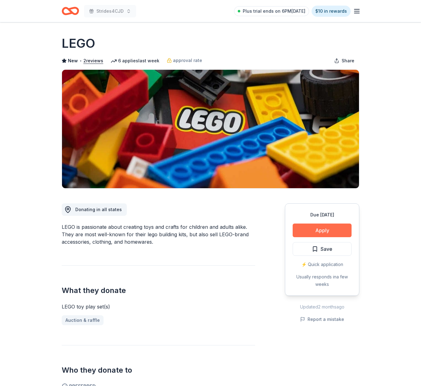
click at [321, 230] on button "Apply" at bounding box center [321, 230] width 59 height 14
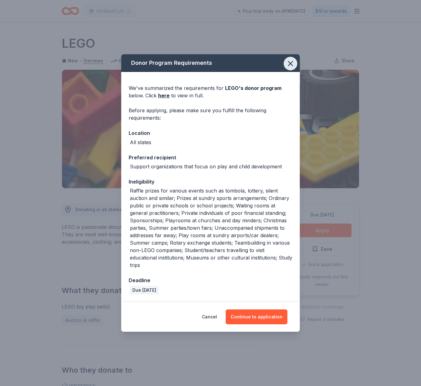
click at [288, 65] on icon "button" at bounding box center [290, 63] width 9 height 9
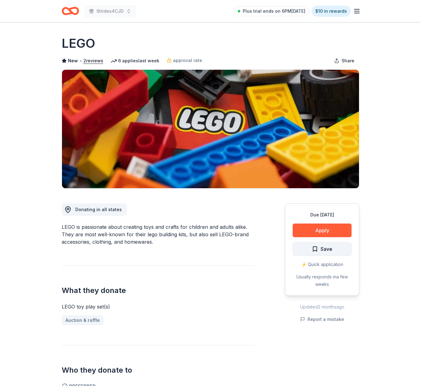
click at [340, 248] on button "Save" at bounding box center [321, 249] width 59 height 14
click at [336, 248] on html "Strides4CJD Plus trial ends on 6PM, 8/24 $10 in rewards Due in 16 days Share LE…" at bounding box center [210, 193] width 421 height 386
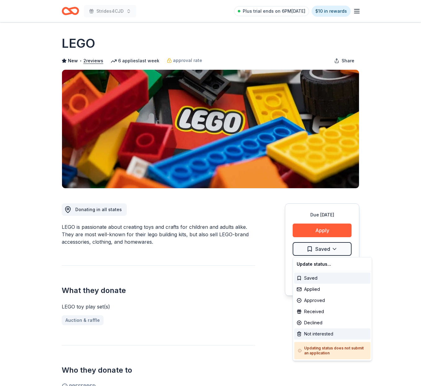
click at [314, 332] on div "Not interested" at bounding box center [332, 333] width 76 height 11
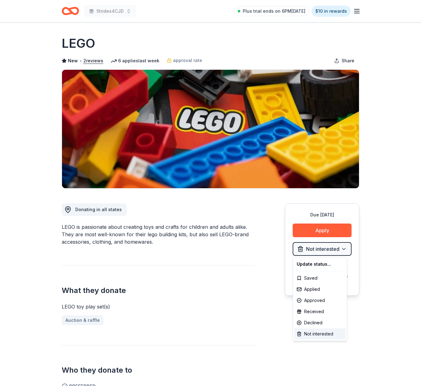
click at [317, 333] on div "Not interested" at bounding box center [319, 333] width 51 height 11
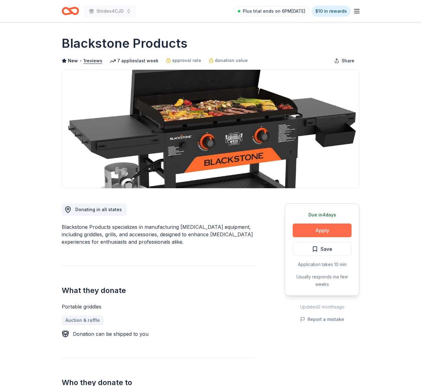
click at [323, 228] on button "Apply" at bounding box center [321, 230] width 59 height 14
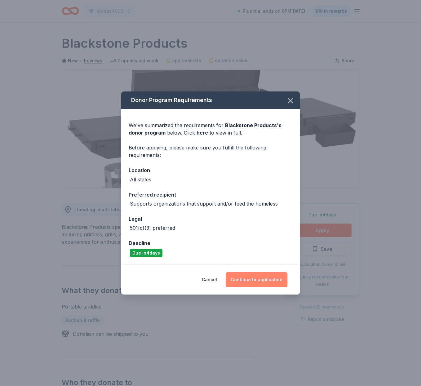
click at [256, 279] on button "Continue to application" at bounding box center [256, 279] width 62 height 15
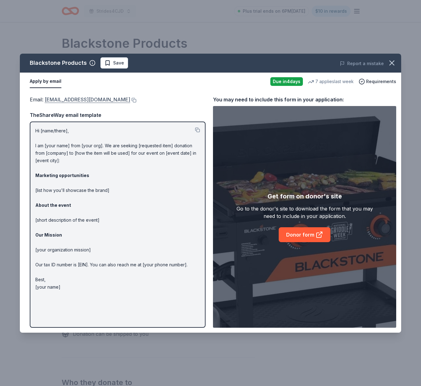
click at [92, 99] on link "[EMAIL_ADDRESS][DOMAIN_NAME]" at bounding box center [87, 99] width 85 height 8
click at [121, 63] on span "Save" at bounding box center [118, 62] width 11 height 7
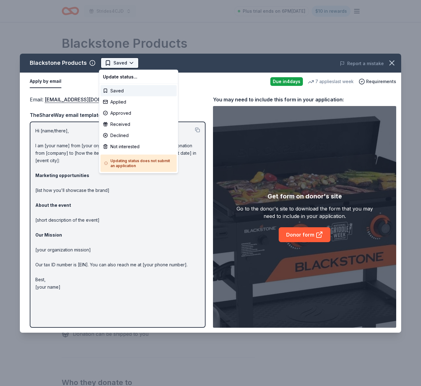
click at [131, 61] on html "Strides4CJD Plus trial ends on 6PM, 8/24 $10 in rewards Due in 4 days Share Bla…" at bounding box center [210, 193] width 421 height 386
click at [123, 101] on div "Applied" at bounding box center [138, 101] width 76 height 11
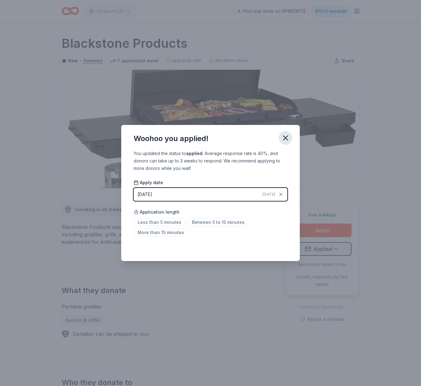
click at [283, 138] on icon "button" at bounding box center [285, 137] width 9 height 9
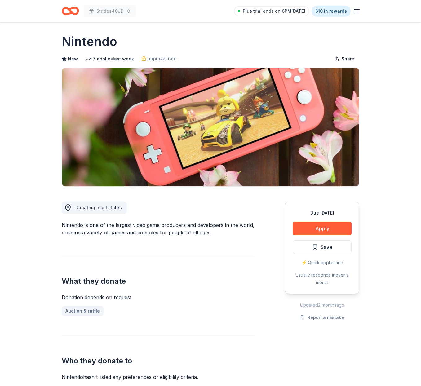
scroll to position [2, 0]
click at [318, 226] on button "Apply" at bounding box center [321, 228] width 59 height 14
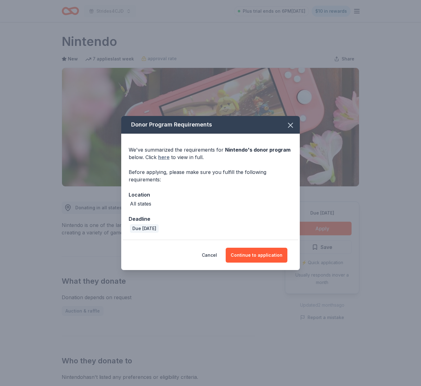
click at [162, 158] on link "here" at bounding box center [163, 156] width 11 height 7
click at [254, 257] on button "Continue to application" at bounding box center [256, 254] width 62 height 15
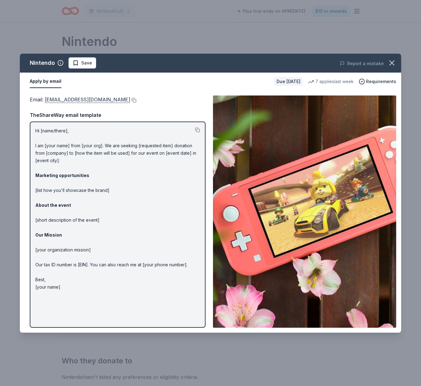
click at [101, 99] on link "[EMAIL_ADDRESS][DOMAIN_NAME]" at bounding box center [87, 99] width 85 height 8
click at [91, 64] on button "Save" at bounding box center [82, 62] width 28 height 11
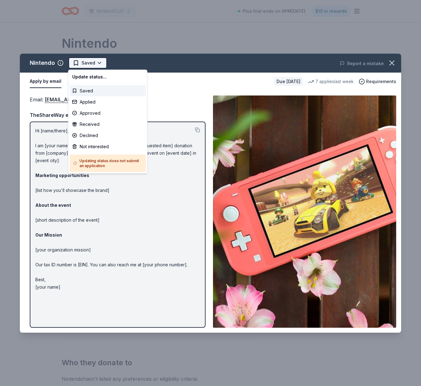
click at [97, 63] on html "Strides4CJD Plus trial ends on 6PM, 8/24 $10 in rewards Due in 16 days Share Ni…" at bounding box center [210, 193] width 421 height 386
click at [88, 104] on div "Applied" at bounding box center [108, 101] width 76 height 11
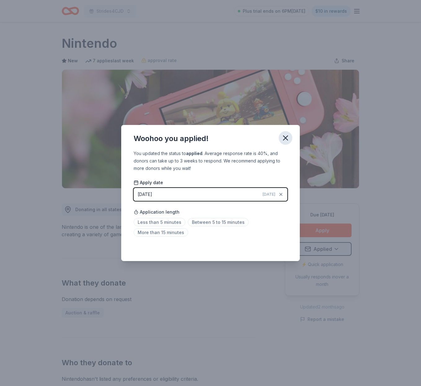
click at [283, 137] on icon "button" at bounding box center [285, 137] width 9 height 9
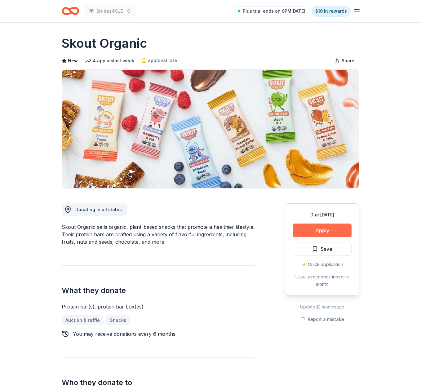
click at [324, 229] on button "Apply" at bounding box center [321, 230] width 59 height 14
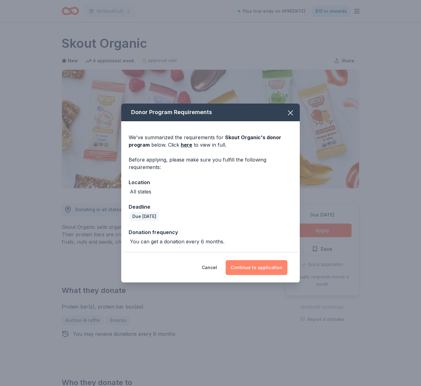
click at [258, 268] on button "Continue to application" at bounding box center [256, 267] width 62 height 15
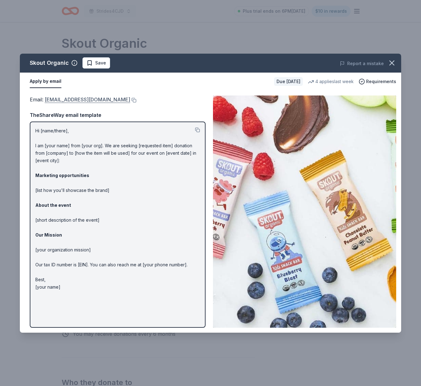
click at [79, 100] on link "[EMAIL_ADDRESS][DOMAIN_NAME]" at bounding box center [87, 99] width 85 height 8
click at [101, 65] on span "Save" at bounding box center [100, 62] width 11 height 7
click at [114, 63] on html "Strides4CJD Plus trial ends on 6PM[DATE] $10 in rewards Due [DATE] Share Skout …" at bounding box center [210, 193] width 421 height 386
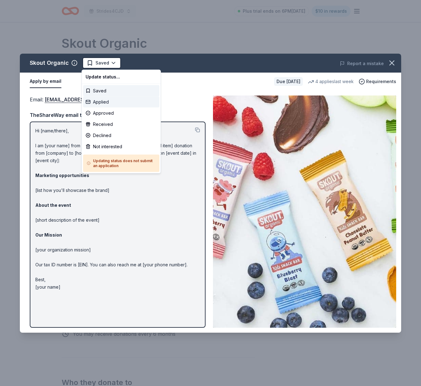
click at [106, 101] on div "Applied" at bounding box center [121, 101] width 76 height 11
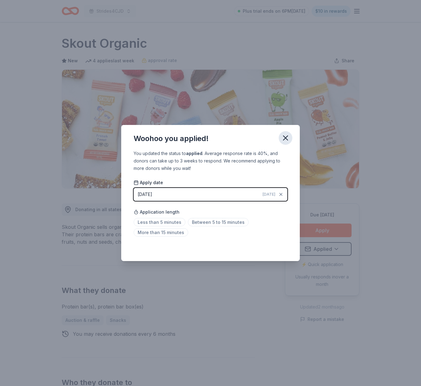
click at [288, 139] on icon "button" at bounding box center [285, 137] width 9 height 9
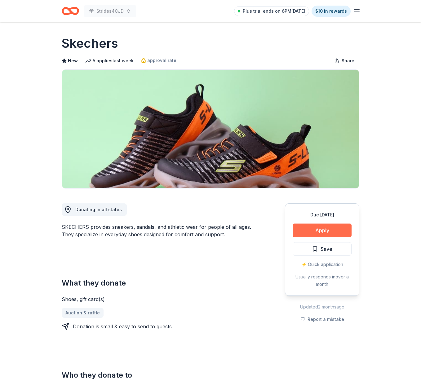
click at [317, 230] on button "Apply" at bounding box center [321, 230] width 59 height 14
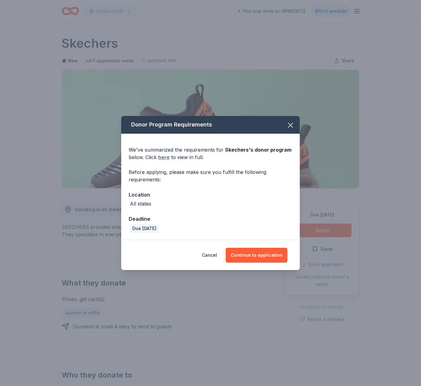
click at [163, 158] on link "here" at bounding box center [163, 156] width 11 height 7
click at [254, 255] on button "Continue to application" at bounding box center [256, 254] width 62 height 15
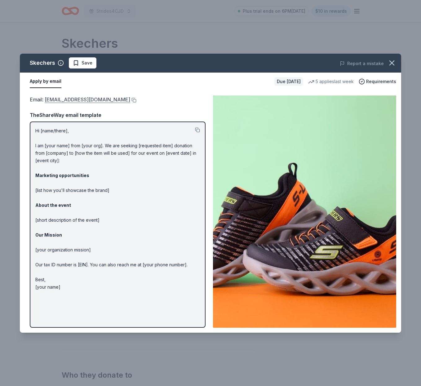
click at [81, 99] on link "[EMAIL_ADDRESS][DOMAIN_NAME]" at bounding box center [87, 99] width 85 height 8
click at [93, 65] on button "Save" at bounding box center [83, 62] width 28 height 11
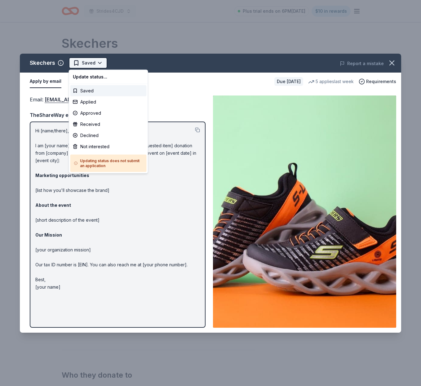
click at [101, 63] on html "Strides4CJD Plus trial ends on 6PM[DATE] $10 in rewards Due [DATE] Share Skeche…" at bounding box center [210, 193] width 421 height 386
click at [89, 100] on div "Applied" at bounding box center [108, 101] width 76 height 11
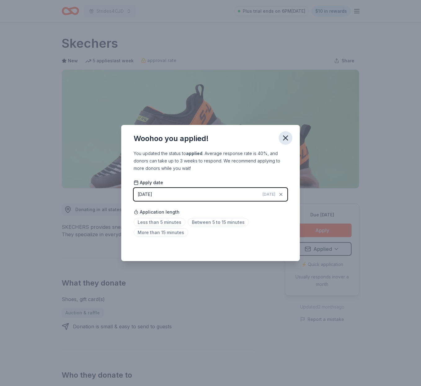
click at [286, 137] on icon "button" at bounding box center [285, 137] width 9 height 9
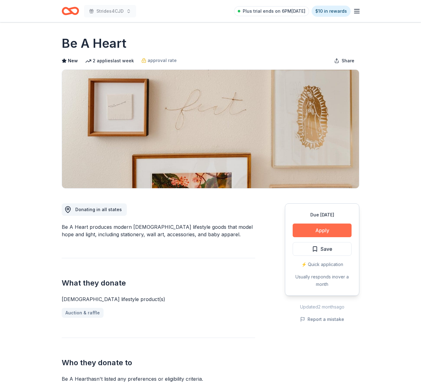
click at [316, 229] on button "Apply" at bounding box center [321, 230] width 59 height 14
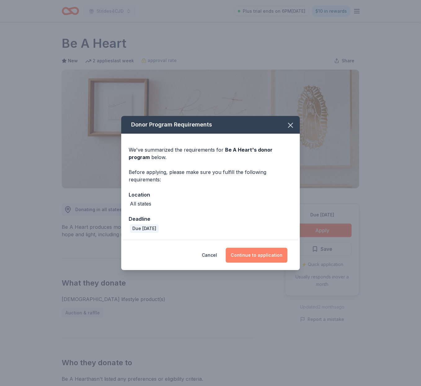
click at [255, 253] on button "Continue to application" at bounding box center [256, 254] width 62 height 15
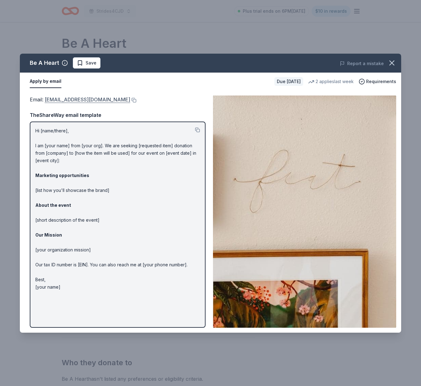
click at [76, 100] on link "hello@beaheart.com" at bounding box center [87, 99] width 85 height 8
click at [94, 63] on span "Save" at bounding box center [90, 62] width 11 height 7
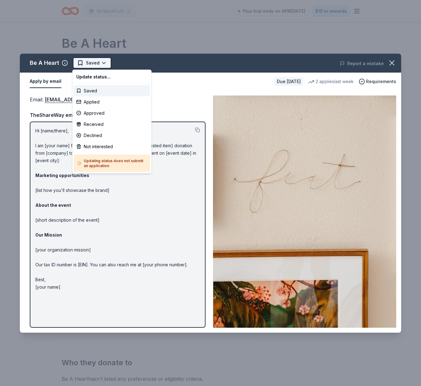
click at [103, 63] on html "Strides4CJD Plus trial ends on 6PM, 8/24 $10 in rewards Due in 16 days Share Be…" at bounding box center [210, 193] width 421 height 386
click at [96, 101] on div "Applied" at bounding box center [112, 101] width 76 height 11
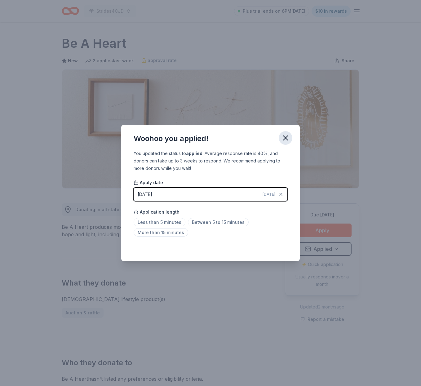
click at [284, 138] on icon "button" at bounding box center [285, 137] width 9 height 9
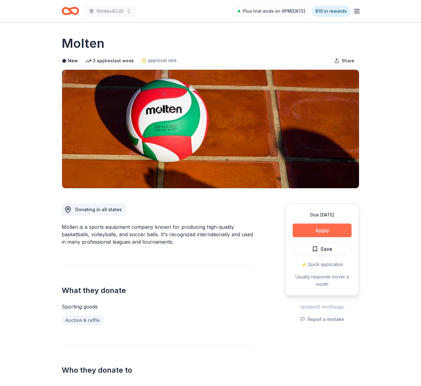
click at [316, 229] on button "Apply" at bounding box center [321, 230] width 59 height 14
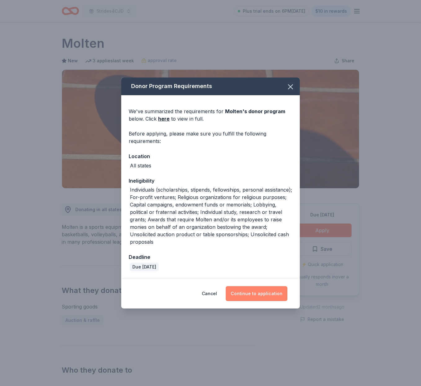
click at [251, 292] on button "Continue to application" at bounding box center [256, 293] width 62 height 15
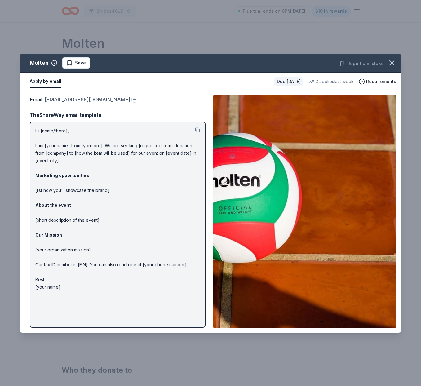
click at [84, 99] on link "[EMAIL_ADDRESS][DOMAIN_NAME]" at bounding box center [87, 99] width 85 height 8
click at [86, 61] on button "Save" at bounding box center [76, 62] width 28 height 11
click at [94, 63] on html "Strides4CJD Plus trial ends on 6PM[DATE] $10 in rewards Due [DATE] Share Molten…" at bounding box center [210, 193] width 421 height 386
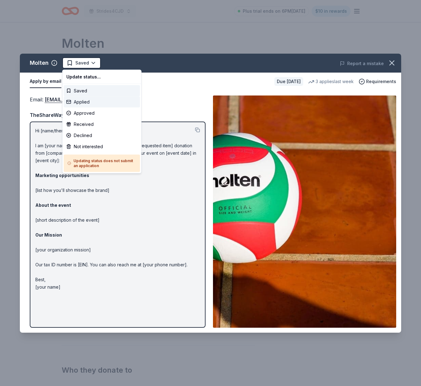
drag, startPoint x: 85, startPoint y: 101, endPoint x: 94, endPoint y: 100, distance: 8.4
click at [86, 101] on div "Applied" at bounding box center [102, 101] width 76 height 11
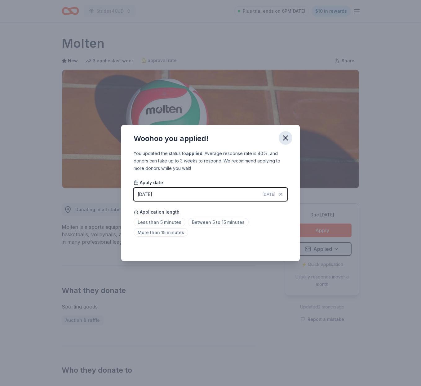
click at [284, 136] on icon "button" at bounding box center [285, 137] width 9 height 9
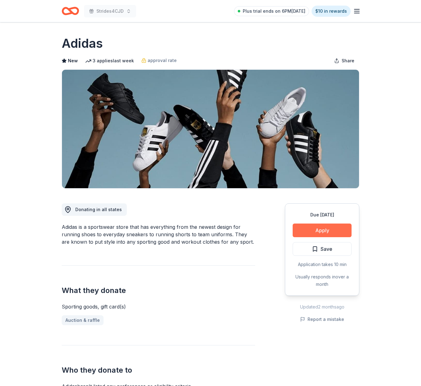
click at [315, 229] on button "Apply" at bounding box center [321, 230] width 59 height 14
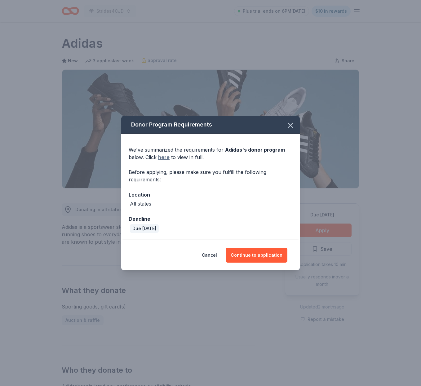
click at [164, 158] on link "here" at bounding box center [163, 156] width 11 height 7
click at [254, 254] on button "Continue to application" at bounding box center [256, 254] width 62 height 15
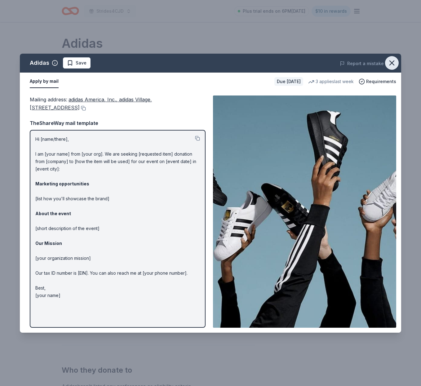
click at [392, 65] on icon "button" at bounding box center [391, 63] width 9 height 9
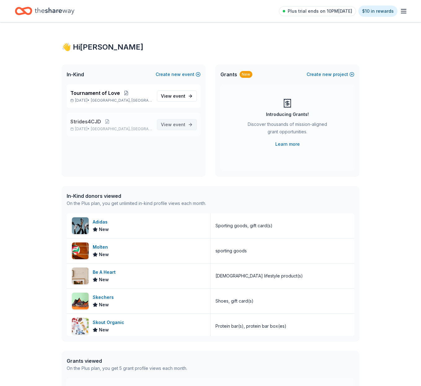
click at [171, 124] on span "View event" at bounding box center [173, 124] width 24 height 7
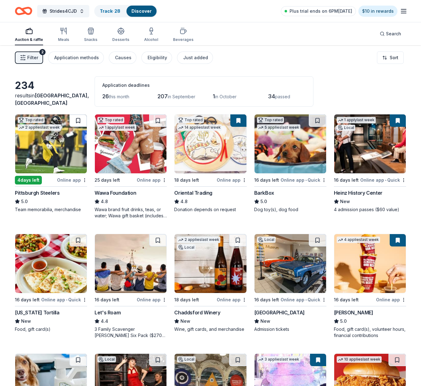
click at [79, 122] on button at bounding box center [77, 120] width 17 height 12
click at [68, 141] on img at bounding box center [51, 143] width 72 height 59
click at [147, 140] on img at bounding box center [131, 143] width 72 height 59
click at [68, 147] on img at bounding box center [51, 143] width 72 height 59
click at [225, 142] on img at bounding box center [210, 143] width 72 height 59
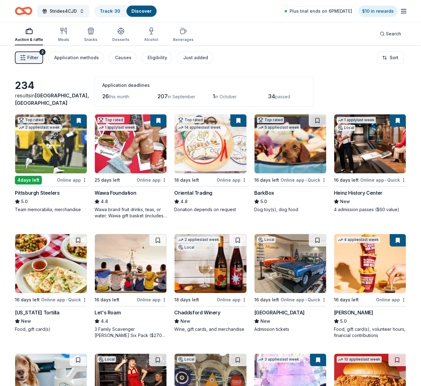
click at [372, 160] on img at bounding box center [370, 143] width 72 height 59
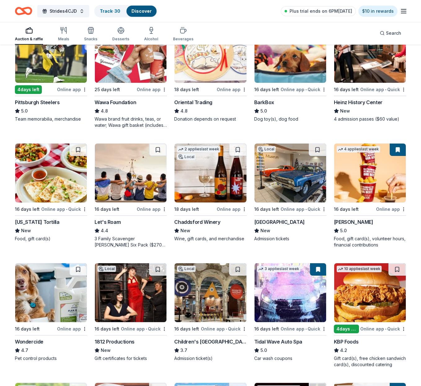
scroll to position [91, 0]
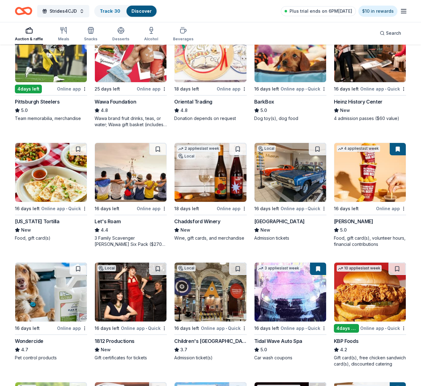
click at [130, 184] on img at bounding box center [131, 172] width 72 height 59
click at [161, 177] on img at bounding box center [131, 172] width 72 height 59
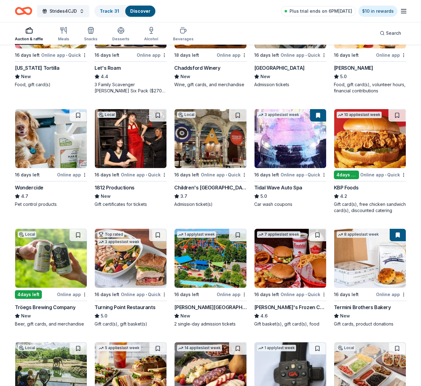
scroll to position [245, 0]
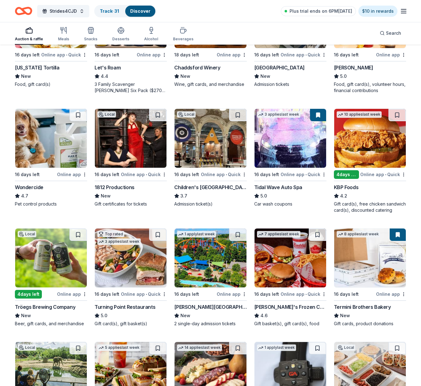
click at [225, 150] on img at bounding box center [210, 138] width 72 height 59
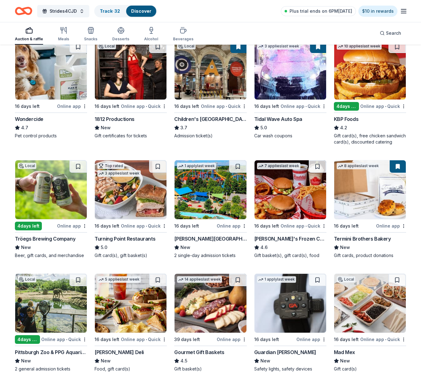
scroll to position [317, 0]
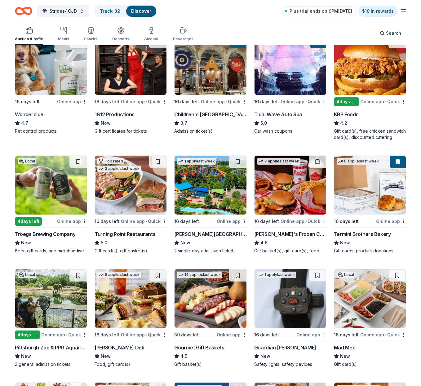
click at [374, 177] on img at bounding box center [370, 184] width 72 height 59
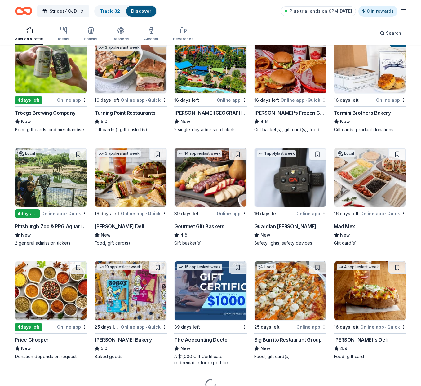
scroll to position [441, 0]
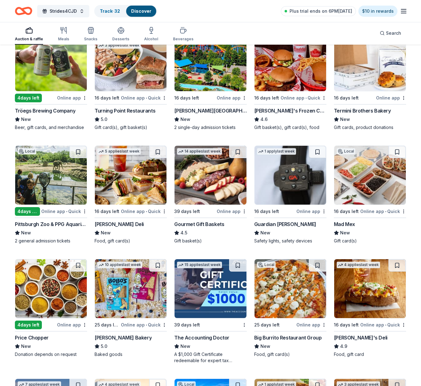
click at [68, 172] on img at bounding box center [51, 175] width 72 height 59
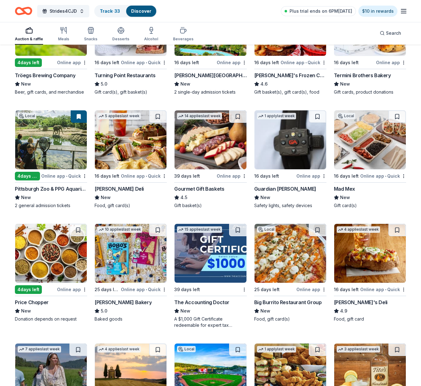
scroll to position [476, 0]
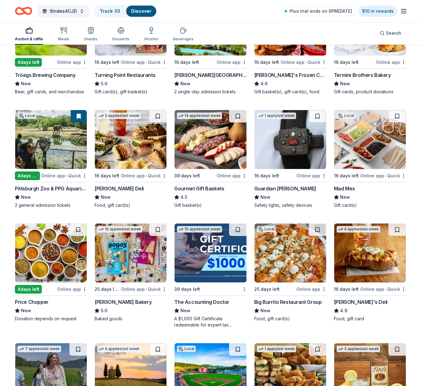
click at [218, 151] on img at bounding box center [210, 139] width 72 height 59
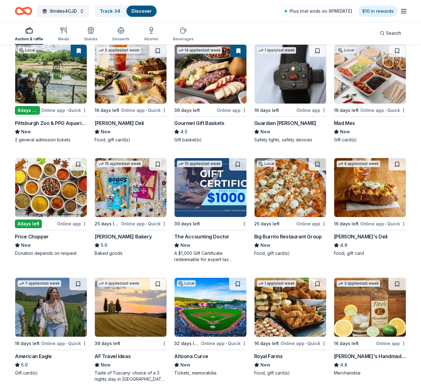
scroll to position [543, 0]
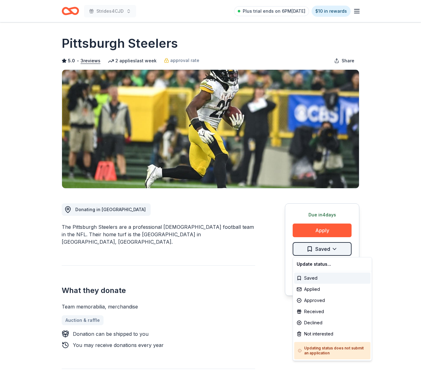
click at [337, 247] on html "Strides4CJD Plus trial ends on 6PM, 8/24 $10 in rewards Due in 4 days Share Pit…" at bounding box center [210, 193] width 421 height 386
click at [317, 289] on div "Applied" at bounding box center [332, 288] width 76 height 11
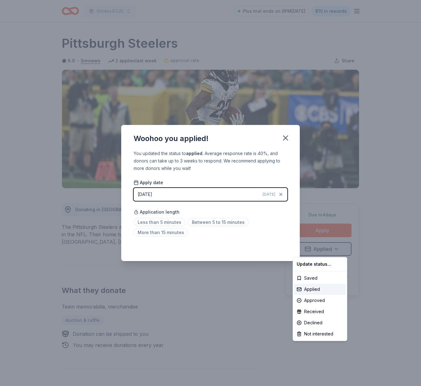
click at [284, 135] on html "Strides4CJD Plus trial ends on 6PM, 8/24 $10 in rewards Due in 4 days Share Pit…" at bounding box center [210, 193] width 421 height 386
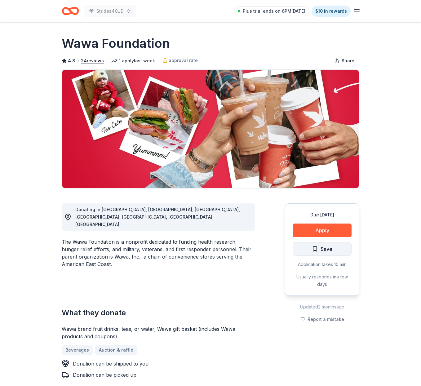
click at [331, 249] on span "Save" at bounding box center [326, 249] width 12 height 8
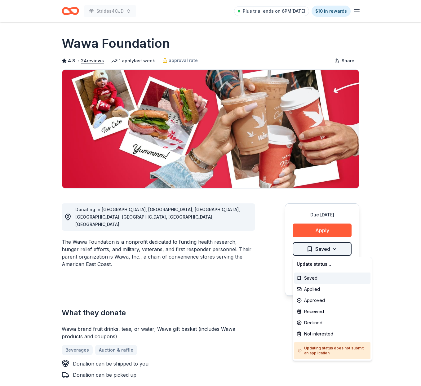
click at [335, 248] on html "Strides4CJD Plus trial ends on 6PM[DATE] $10 in rewards Due [DATE] Share Wawa F…" at bounding box center [210, 193] width 421 height 386
click at [314, 322] on div "Declined" at bounding box center [332, 322] width 76 height 11
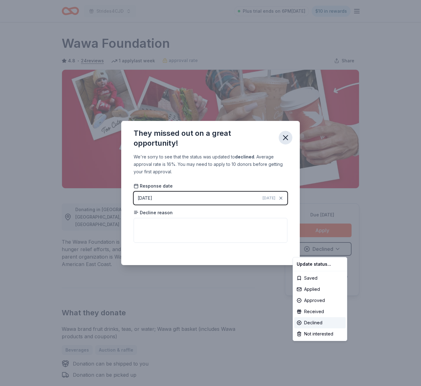
click at [286, 136] on html "Strides4CJD Plus trial ends on 6PM, 8/24 $10 in rewards Due in 25 days Share Wa…" at bounding box center [210, 193] width 421 height 386
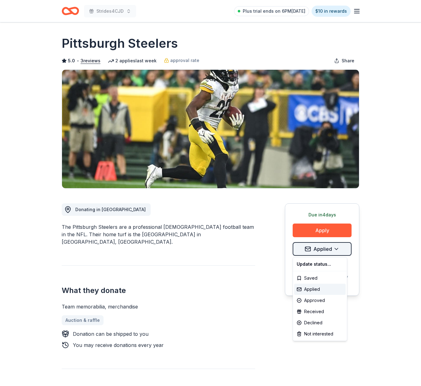
click at [339, 247] on html "Strides4CJD Plus trial ends on 6PM[DATE] $10 in rewards Due [DATE] Share Pittsb…" at bounding box center [210, 193] width 421 height 386
click at [318, 301] on div "Approved" at bounding box center [319, 300] width 51 height 11
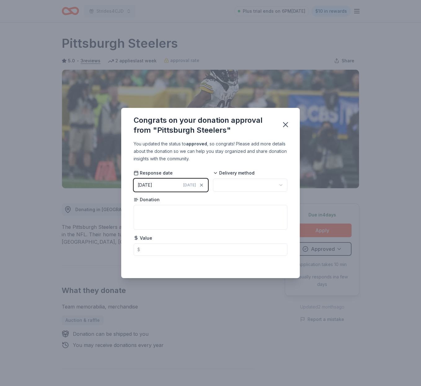
click at [288, 124] on html "Strides4CJD Plus trial ends on 6PM, 8/24 $10 in rewards Due in 4 days Share Pit…" at bounding box center [210, 193] width 421 height 386
click at [286, 124] on icon "button" at bounding box center [285, 124] width 4 height 4
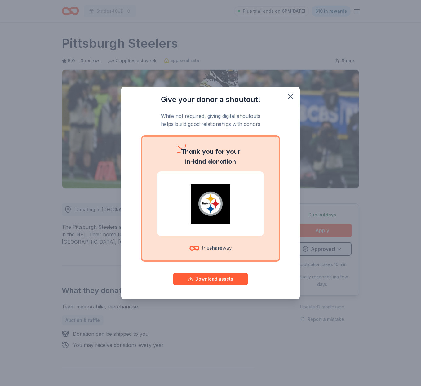
click at [214, 206] on img at bounding box center [210, 204] width 92 height 40
click at [191, 277] on button "Download assets" at bounding box center [210, 279] width 74 height 12
click at [285, 50] on div "Give your donor a shoutout! While not required, giving digital shoutouts helps …" at bounding box center [210, 193] width 421 height 386
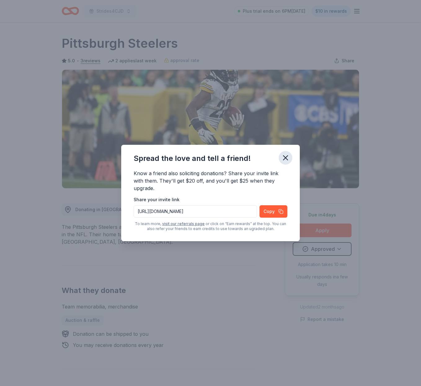
click at [287, 157] on icon "button" at bounding box center [285, 157] width 9 height 9
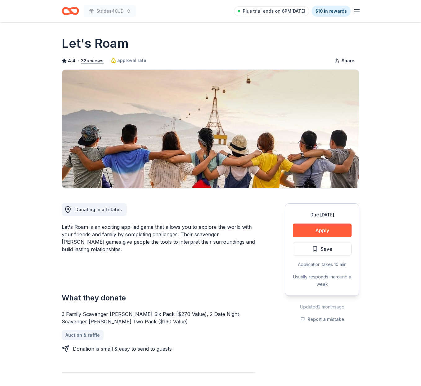
click at [344, 249] on button "Save" at bounding box center [321, 249] width 59 height 14
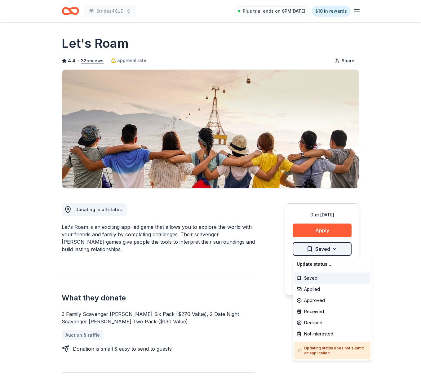
click at [334, 248] on html "Strides4CJD Plus trial ends on 6PM[DATE] $10 in rewards Due [DATE] Share Let's …" at bounding box center [210, 193] width 421 height 386
click at [318, 310] on div "Received" at bounding box center [332, 311] width 76 height 11
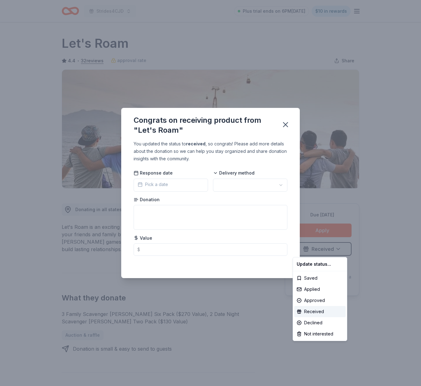
click at [280, 186] on html "Strides4CJD Plus trial ends on 6PM, 8/24 $10 in rewards Due in 16 days Share Le…" at bounding box center [210, 193] width 421 height 386
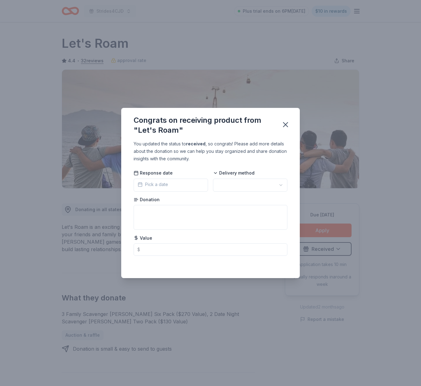
click at [180, 183] on button "Pick a date" at bounding box center [170, 184] width 74 height 13
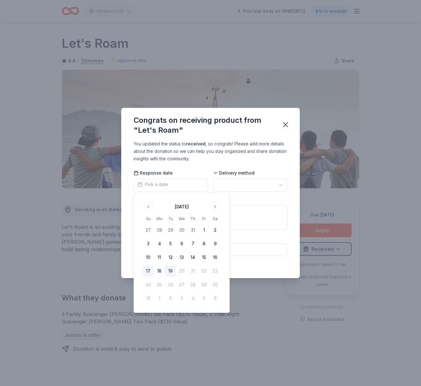
click at [150, 270] on button "17" at bounding box center [147, 270] width 11 height 11
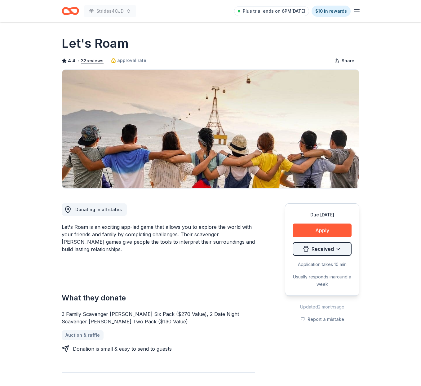
click at [334, 249] on html "Strides4CJD Plus trial ends on 6PM[DATE] $10 in rewards Due [DATE] Share Let's …" at bounding box center [210, 193] width 421 height 386
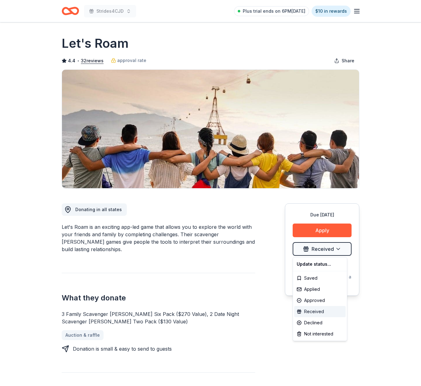
click at [312, 310] on div "Received" at bounding box center [319, 311] width 51 height 11
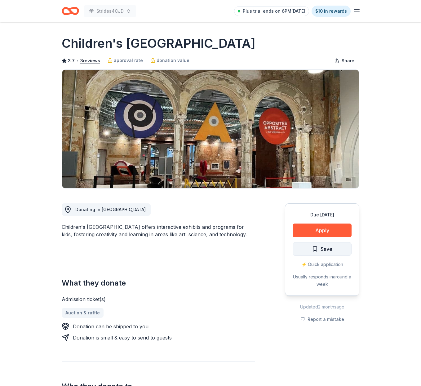
click at [339, 251] on button "Save" at bounding box center [321, 249] width 59 height 14
click at [334, 249] on html "Strides4CJD Plus trial ends on 6PM[DATE] $10 in rewards Due [DATE] Share Childr…" at bounding box center [210, 193] width 421 height 386
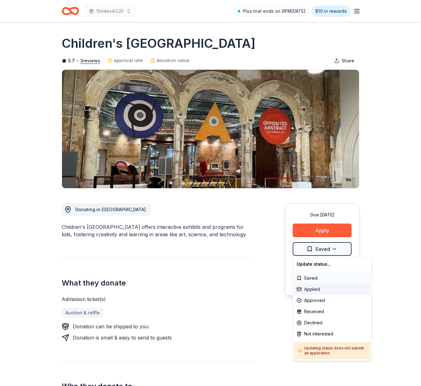
drag, startPoint x: 311, startPoint y: 289, endPoint x: 312, endPoint y: 283, distance: 6.6
click at [311, 289] on div "Applied" at bounding box center [332, 288] width 76 height 11
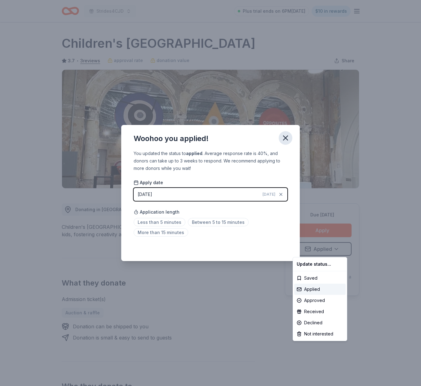
click at [285, 137] on html "Strides4CJD Plus trial ends on 6PM, 8/24 $10 in rewards Due in 16 days Share Ch…" at bounding box center [210, 193] width 421 height 386
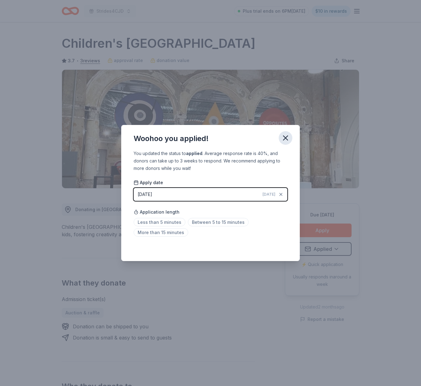
click at [284, 136] on icon "button" at bounding box center [285, 137] width 9 height 9
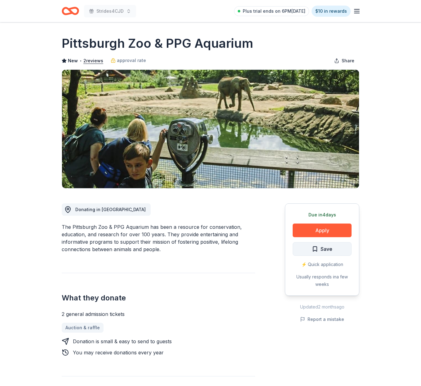
click at [340, 250] on button "Save" at bounding box center [321, 249] width 59 height 14
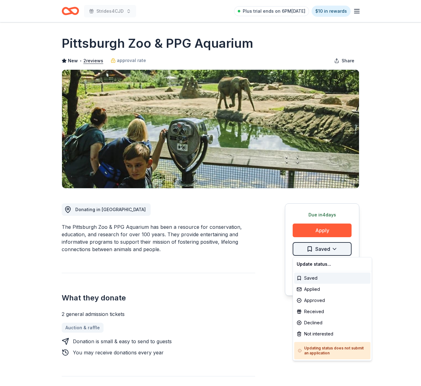
click at [336, 249] on html "Strides4CJD Plus trial ends on 6PM, 8/24 $10 in rewards Due in 4 days Share Pit…" at bounding box center [210, 193] width 421 height 386
click at [313, 288] on div "Applied" at bounding box center [332, 288] width 76 height 11
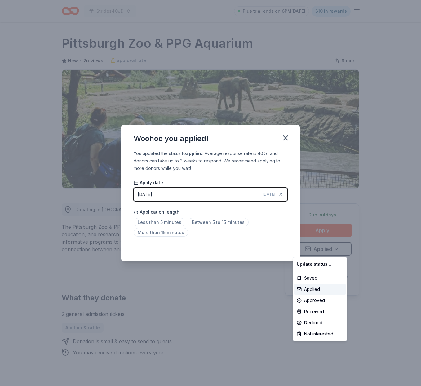
click at [286, 137] on html "Strides4CJD Plus trial ends on 6PM, 8/24 $10 in rewards Due in 4 days Share Pit…" at bounding box center [210, 193] width 421 height 386
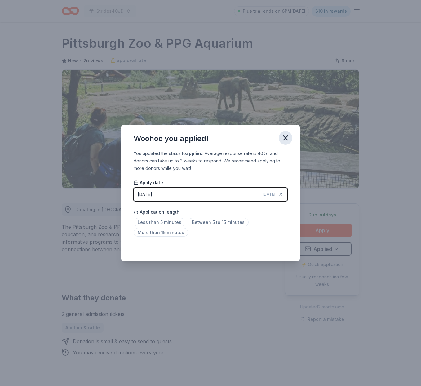
click at [286, 137] on icon "button" at bounding box center [285, 138] width 4 height 4
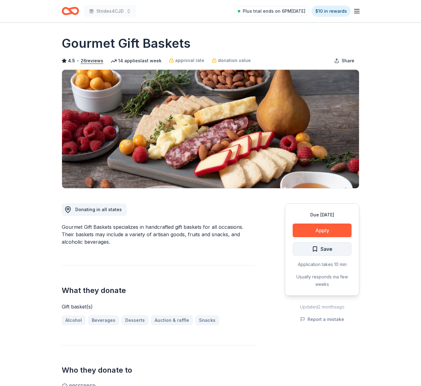
click at [334, 250] on button "Save" at bounding box center [321, 249] width 59 height 14
click at [335, 249] on html "Strides4CJD Plus trial ends on 6PM[DATE] $10 in rewards Due [DATE] Share Gourme…" at bounding box center [210, 193] width 421 height 386
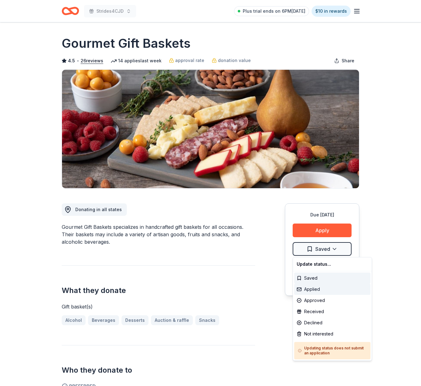
click at [317, 290] on div "Applied" at bounding box center [332, 288] width 76 height 11
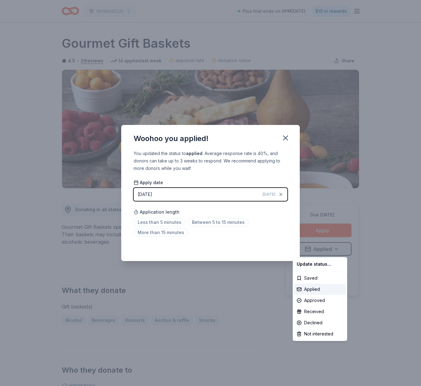
click at [287, 138] on html "Strides4CJD Plus trial ends on 6PM[DATE] $10 in rewards Due [DATE] Share Gourme…" at bounding box center [210, 193] width 421 height 386
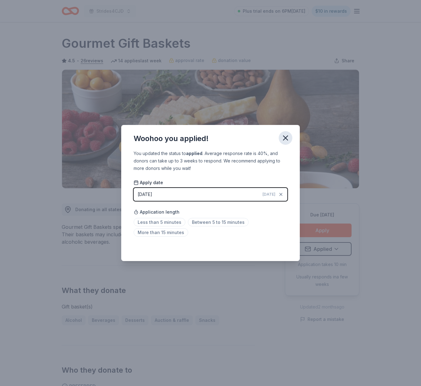
click at [286, 137] on icon "button" at bounding box center [285, 138] width 4 height 4
